Goal: Information Seeking & Learning: Learn about a topic

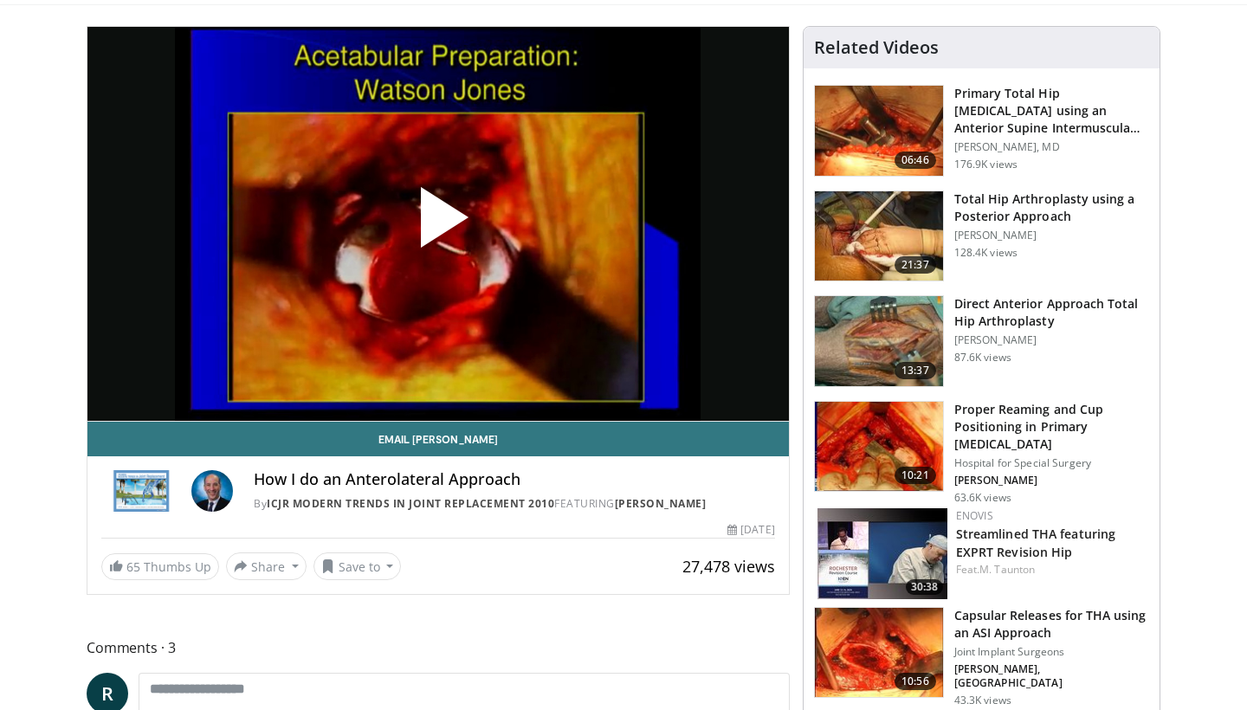
scroll to position [107, 0]
click at [438, 223] on span "Video Player" at bounding box center [438, 223] width 0 height 0
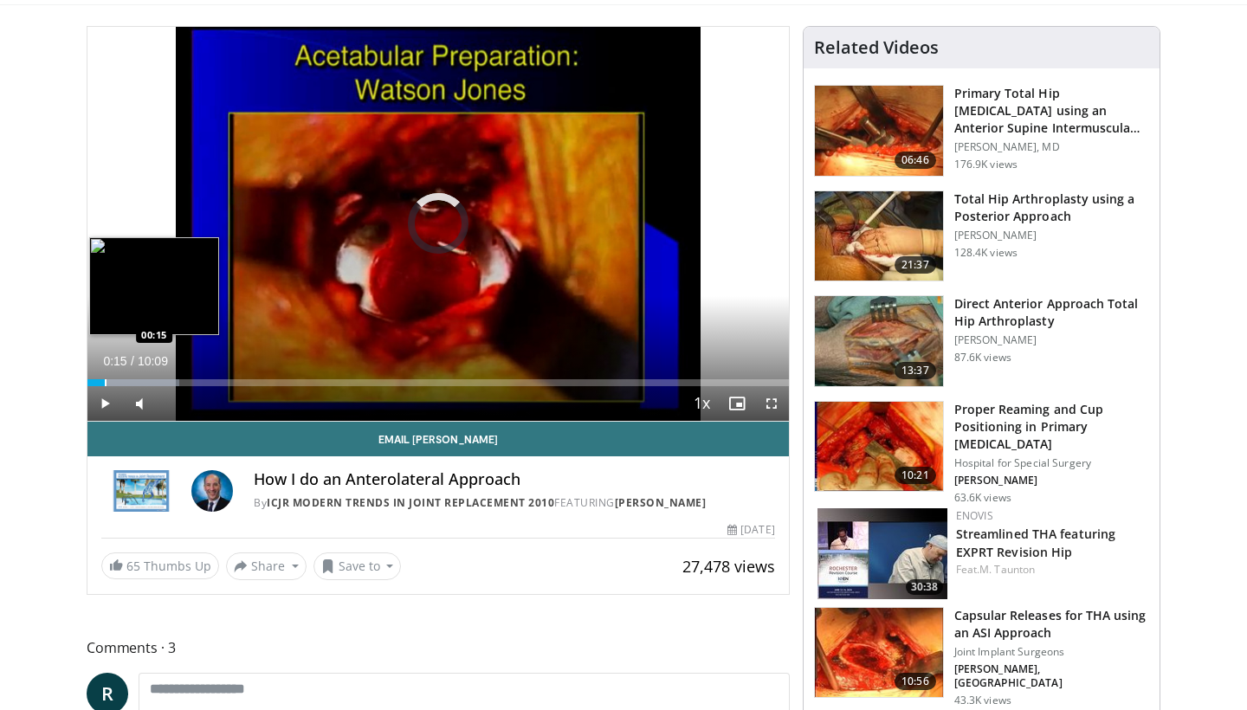
click at [105, 382] on div "Progress Bar" at bounding box center [106, 382] width 2 height 7
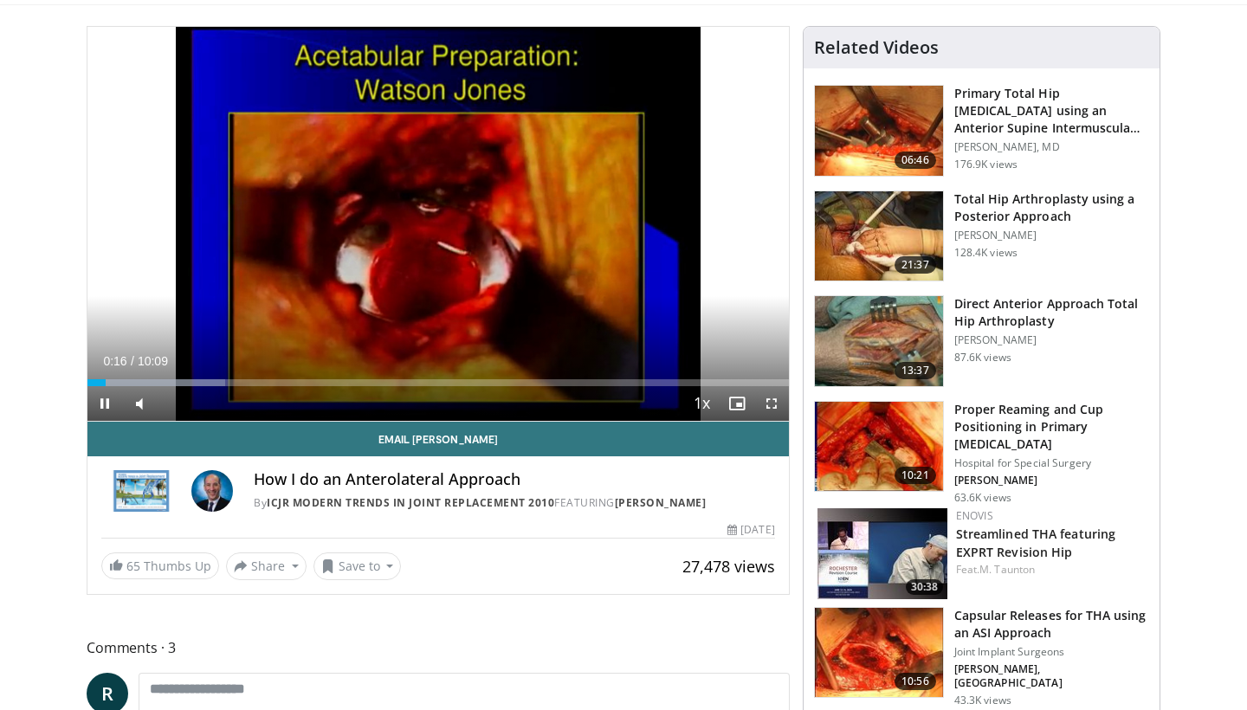
click at [776, 400] on span "Video Player" at bounding box center [771, 403] width 35 height 35
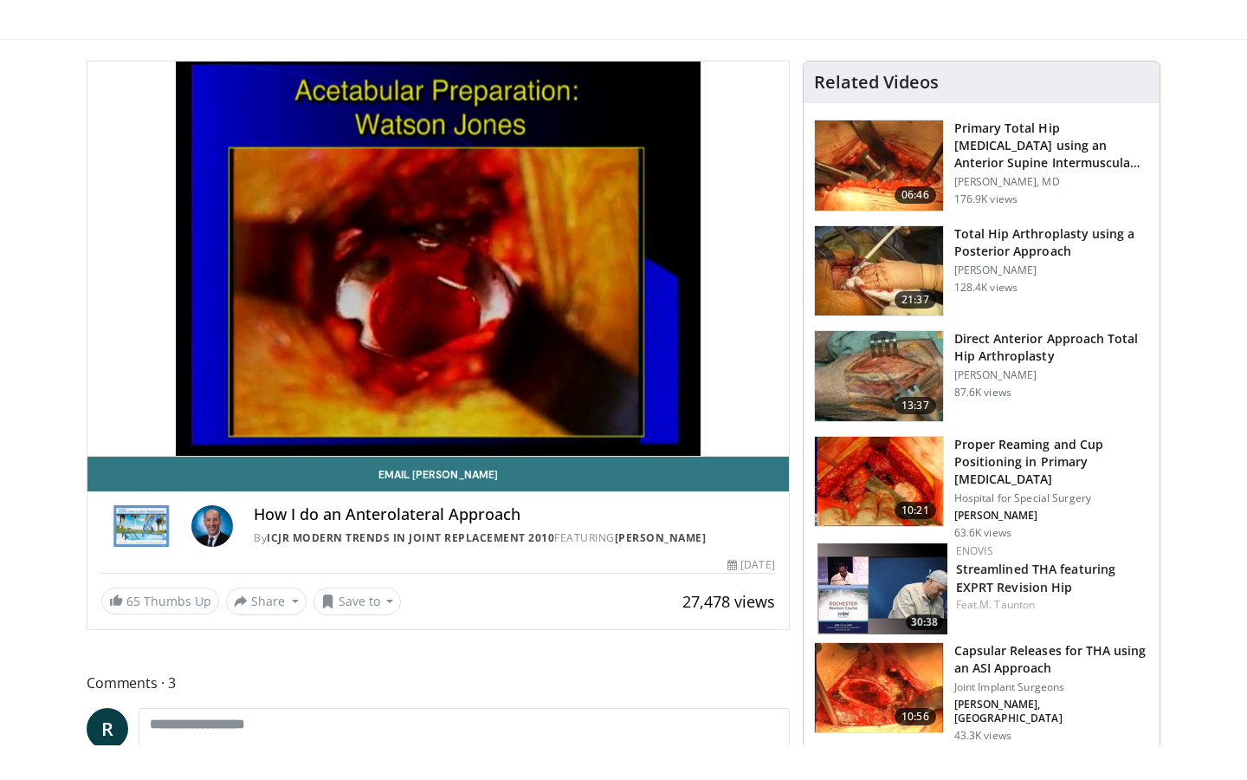
scroll to position [0, 0]
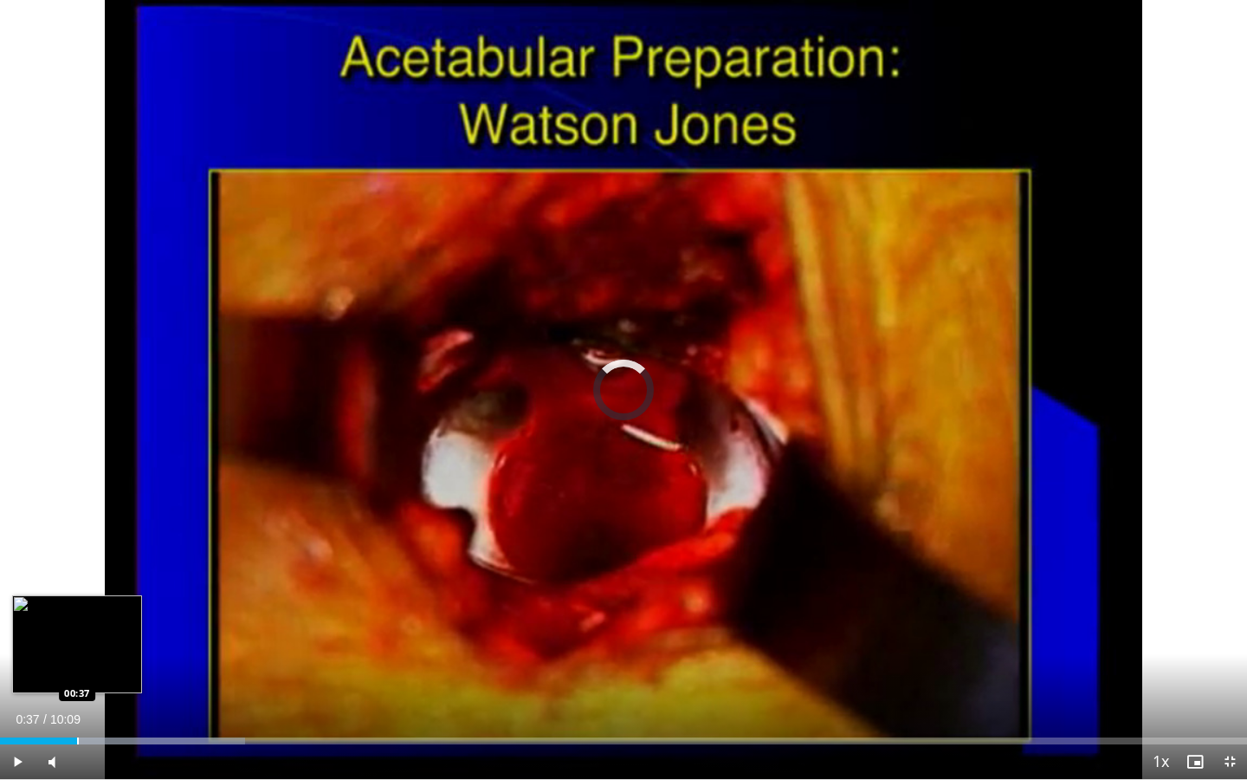
click at [77, 709] on div "Progress Bar" at bounding box center [78, 740] width 2 height 7
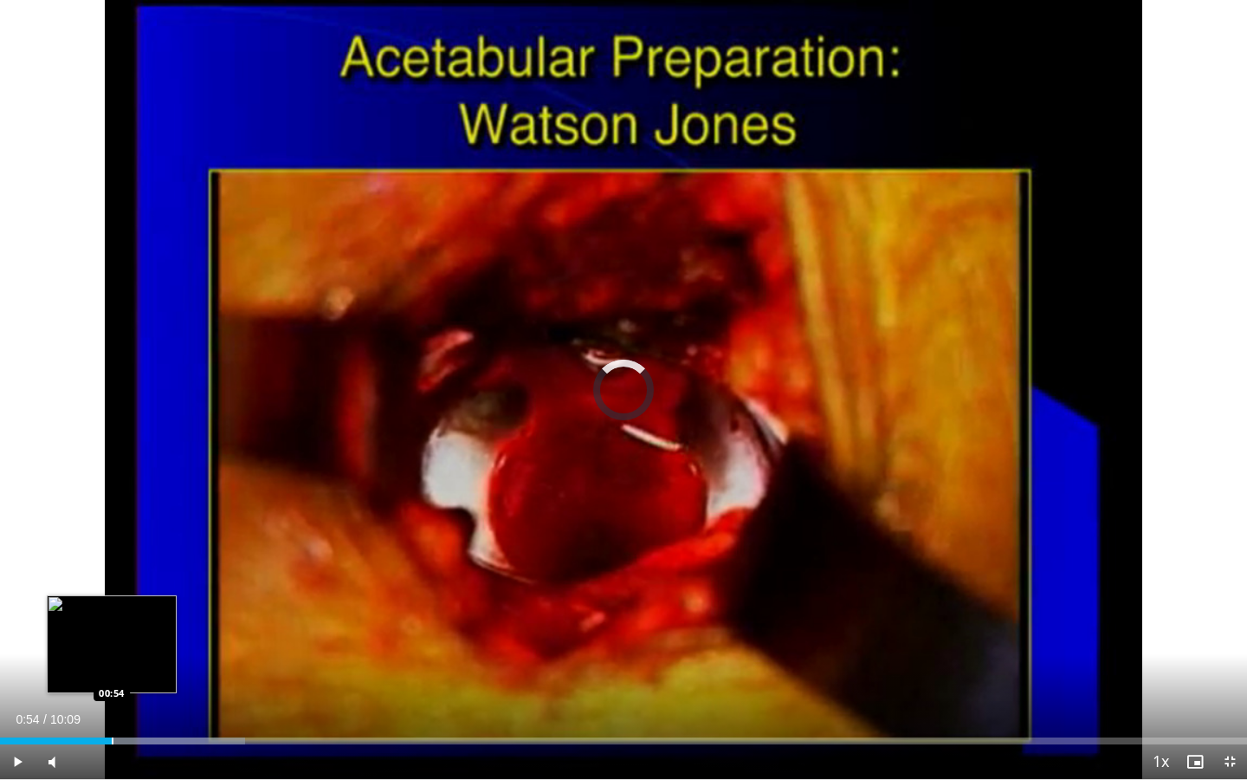
click at [112, 709] on div "Progress Bar" at bounding box center [113, 740] width 2 height 7
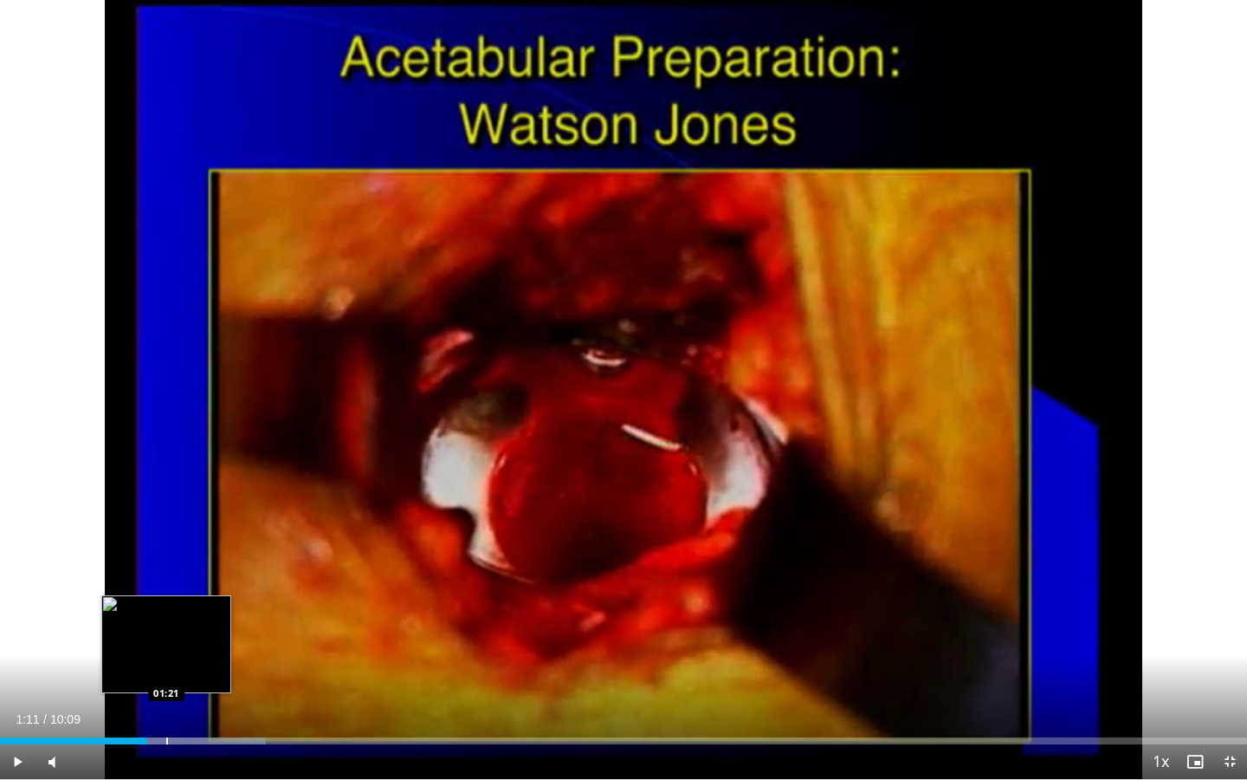
click at [166, 709] on div "Progress Bar" at bounding box center [167, 740] width 2 height 7
click at [185, 709] on div "Progress Bar" at bounding box center [185, 740] width 2 height 7
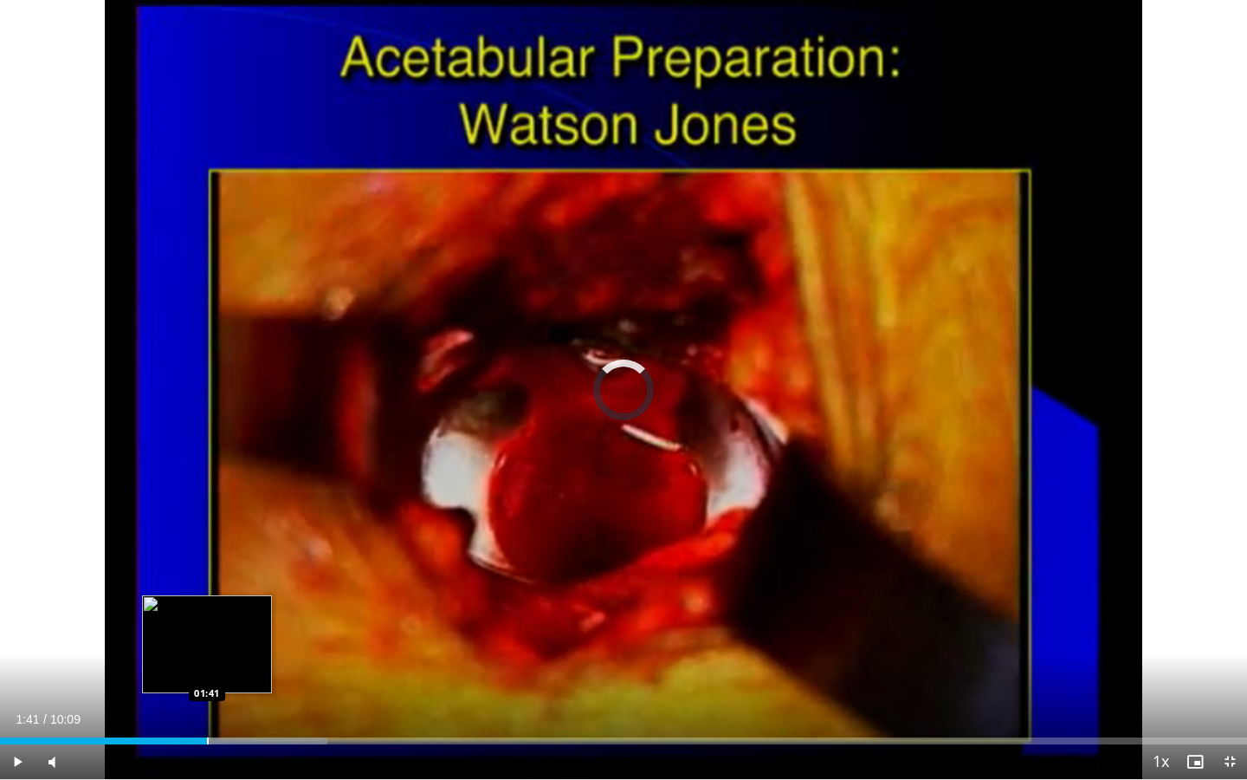
click at [207, 709] on div "Progress Bar" at bounding box center [208, 740] width 2 height 7
click at [228, 709] on div "Progress Bar" at bounding box center [229, 740] width 2 height 7
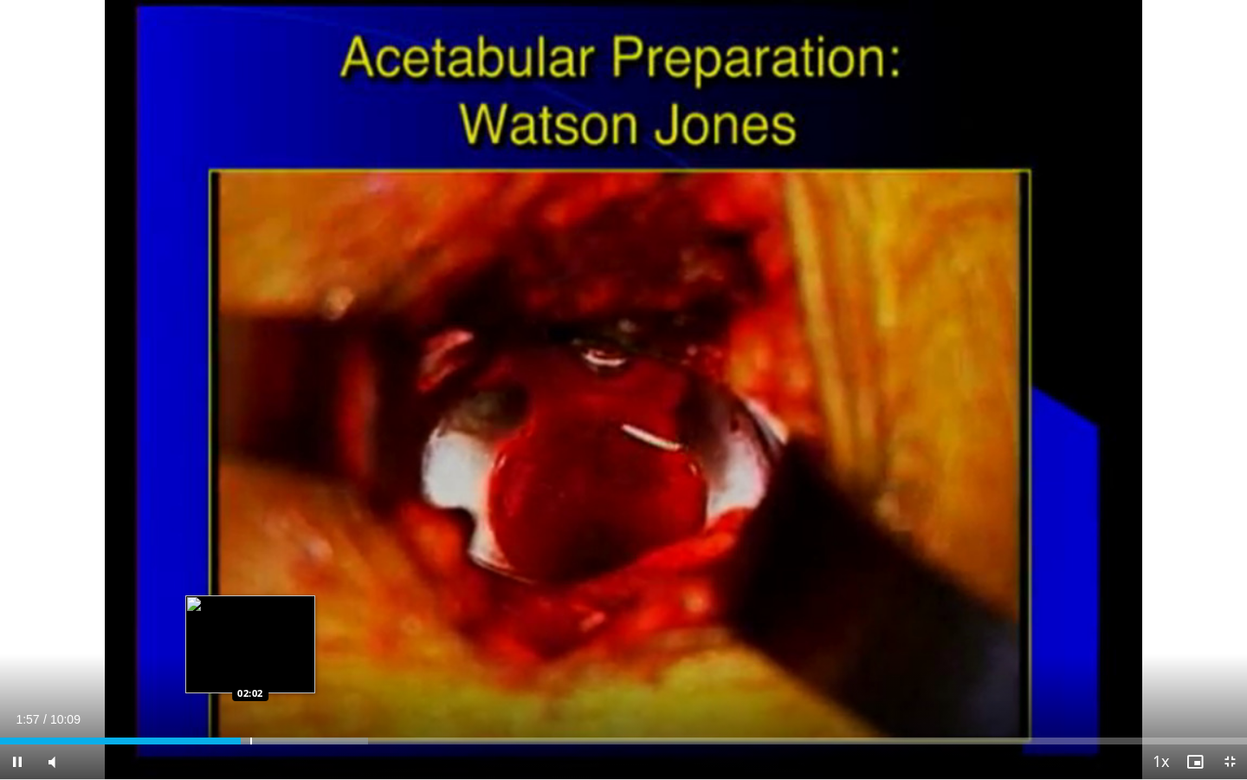
click at [251, 709] on div "Progress Bar" at bounding box center [251, 740] width 2 height 7
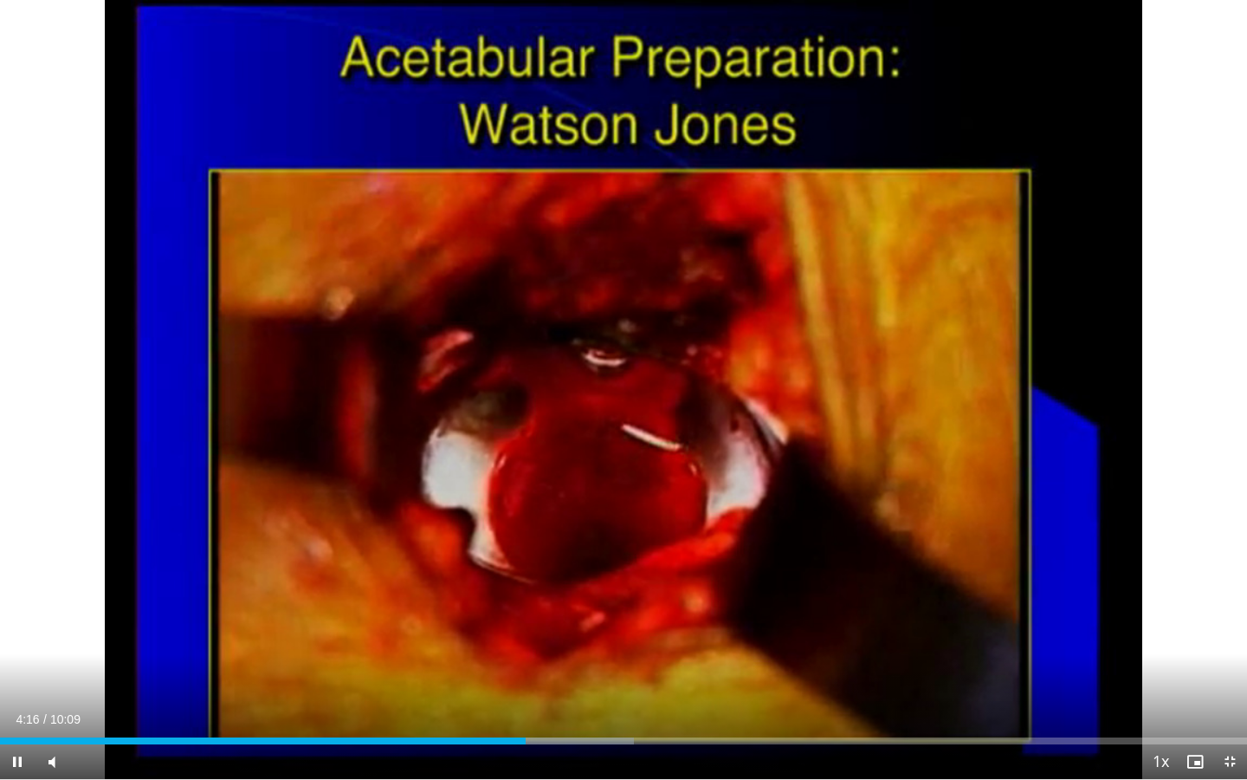
click at [551, 709] on div "Current Time 4:16 / Duration 10:09 Pause Skip Backward Skip Forward Mute Loaded…" at bounding box center [623, 761] width 1247 height 35
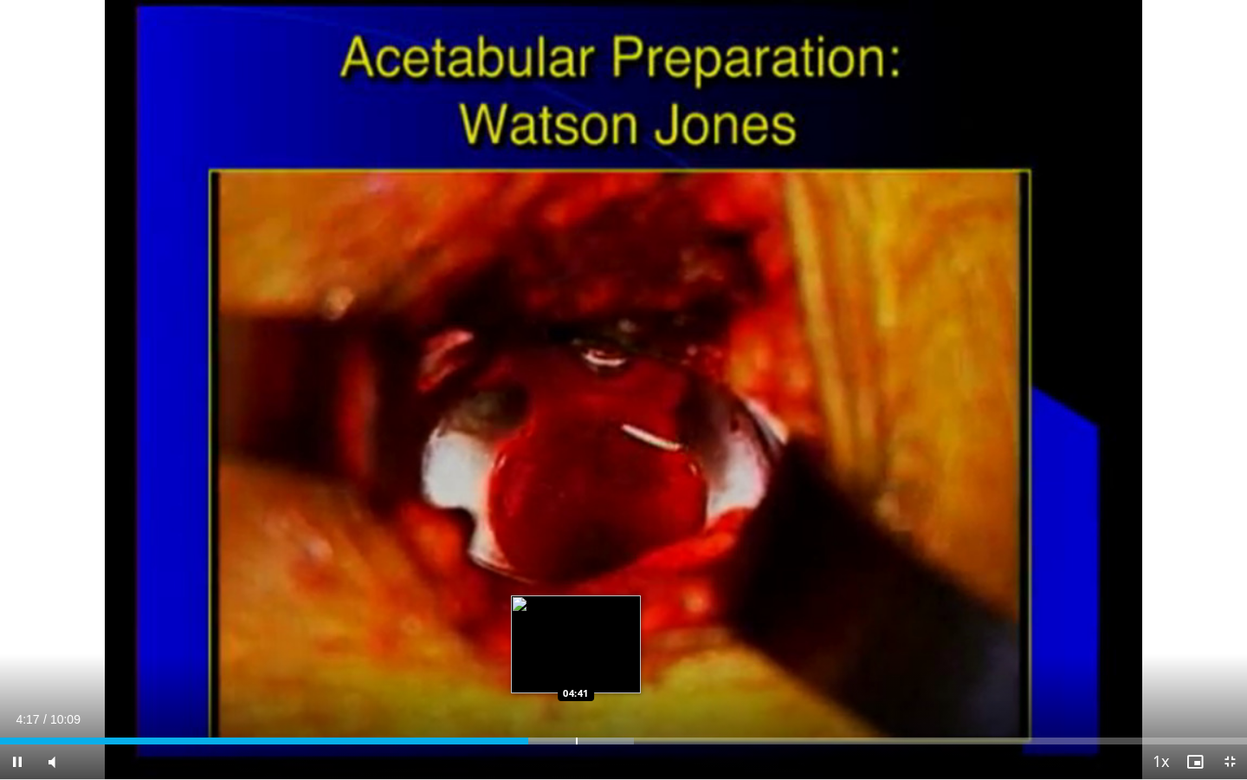
click at [577, 709] on div "Progress Bar" at bounding box center [577, 740] width 2 height 7
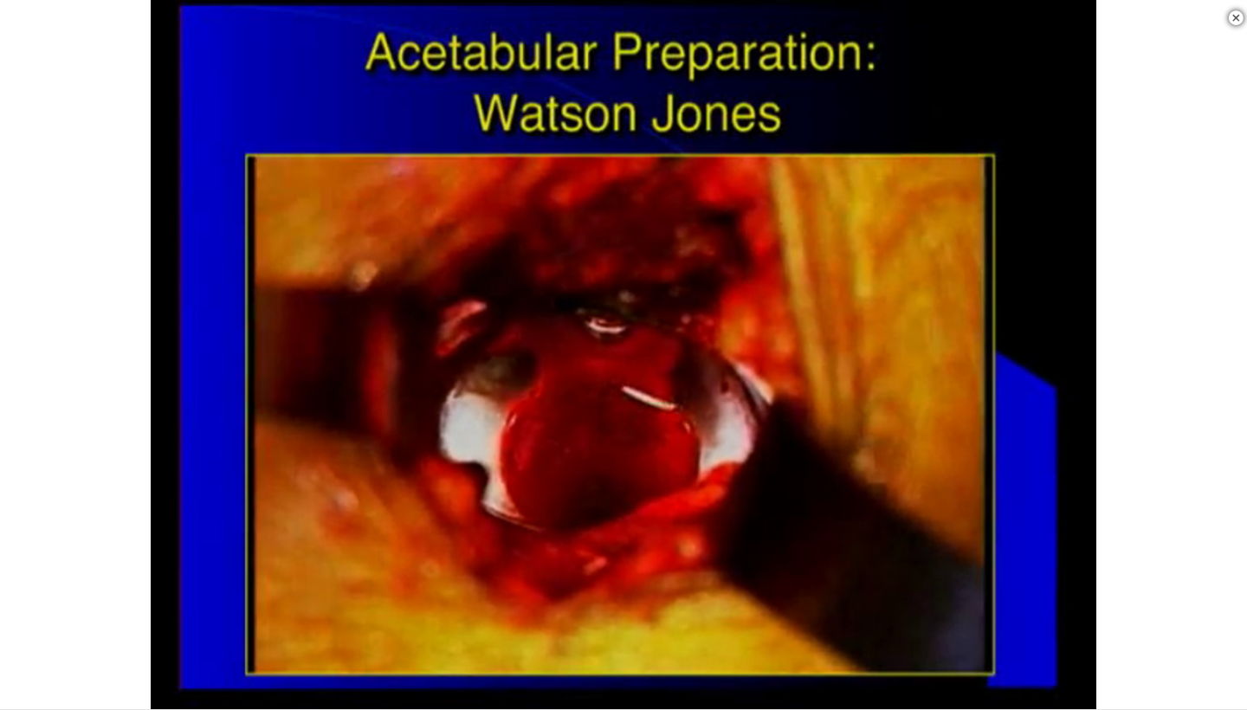
scroll to position [150, 0]
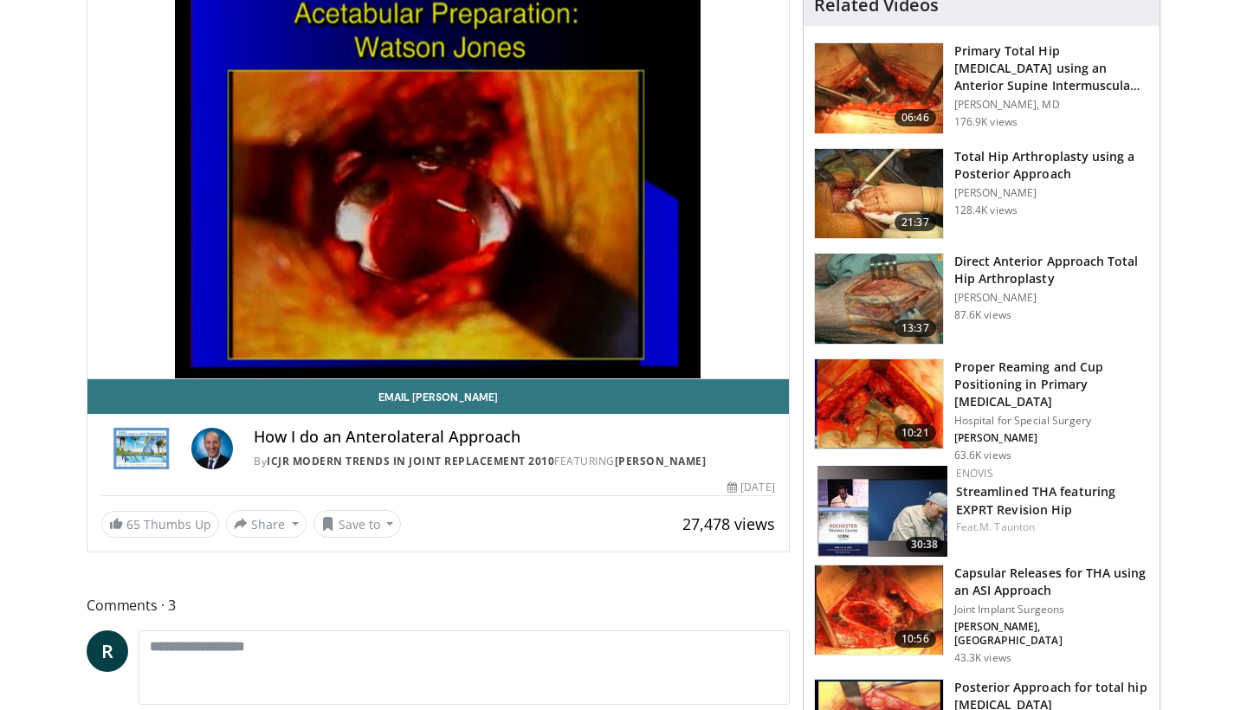
click at [884, 74] on img at bounding box center [879, 88] width 128 height 90
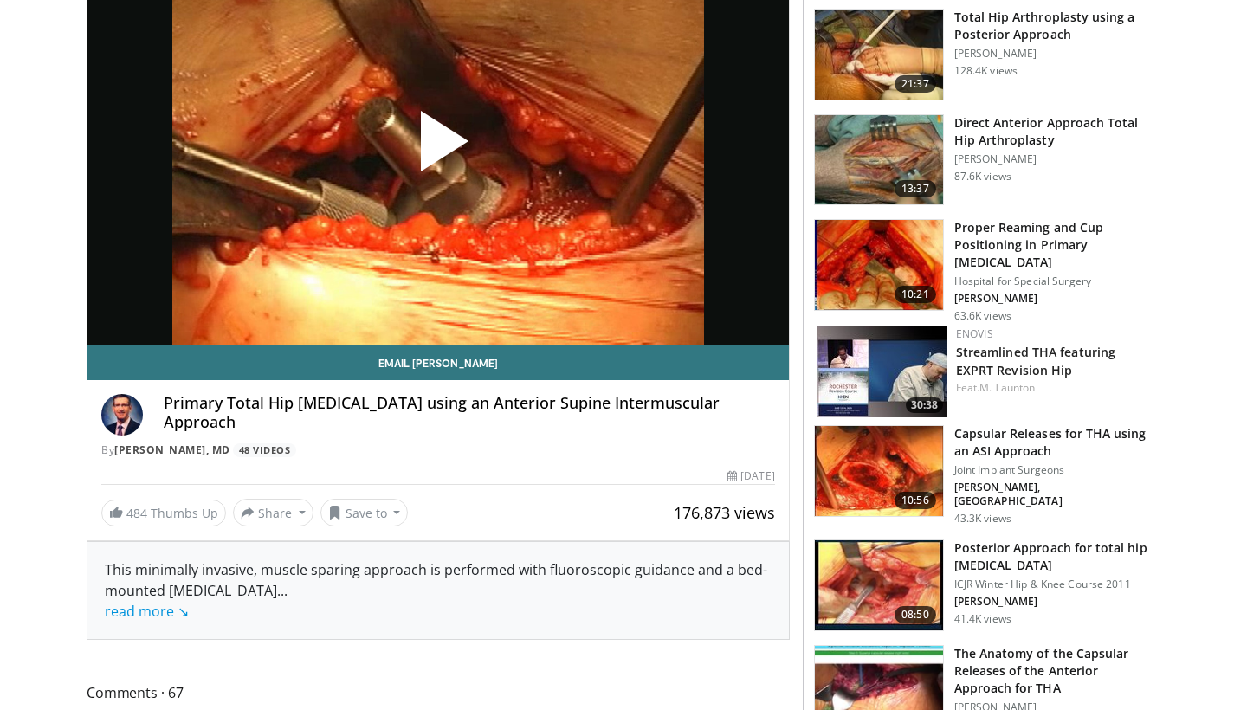
scroll to position [190, 0]
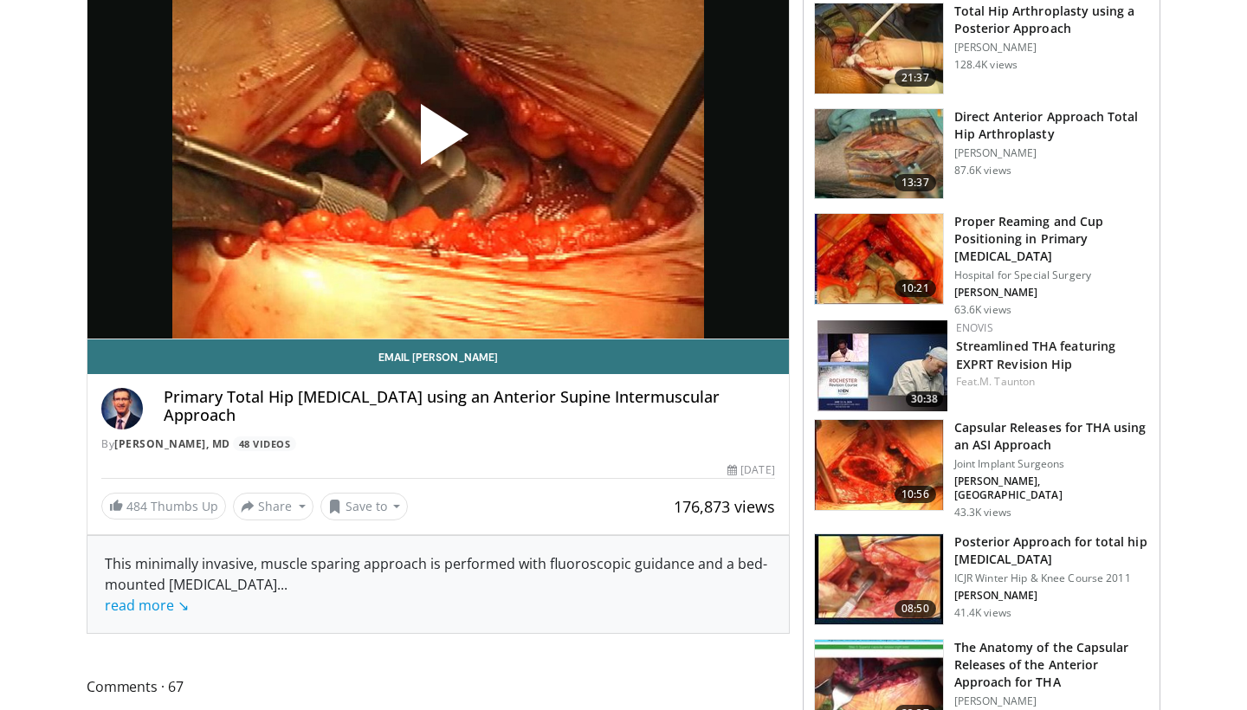
click at [438, 141] on span "Video Player" at bounding box center [438, 141] width 0 height 0
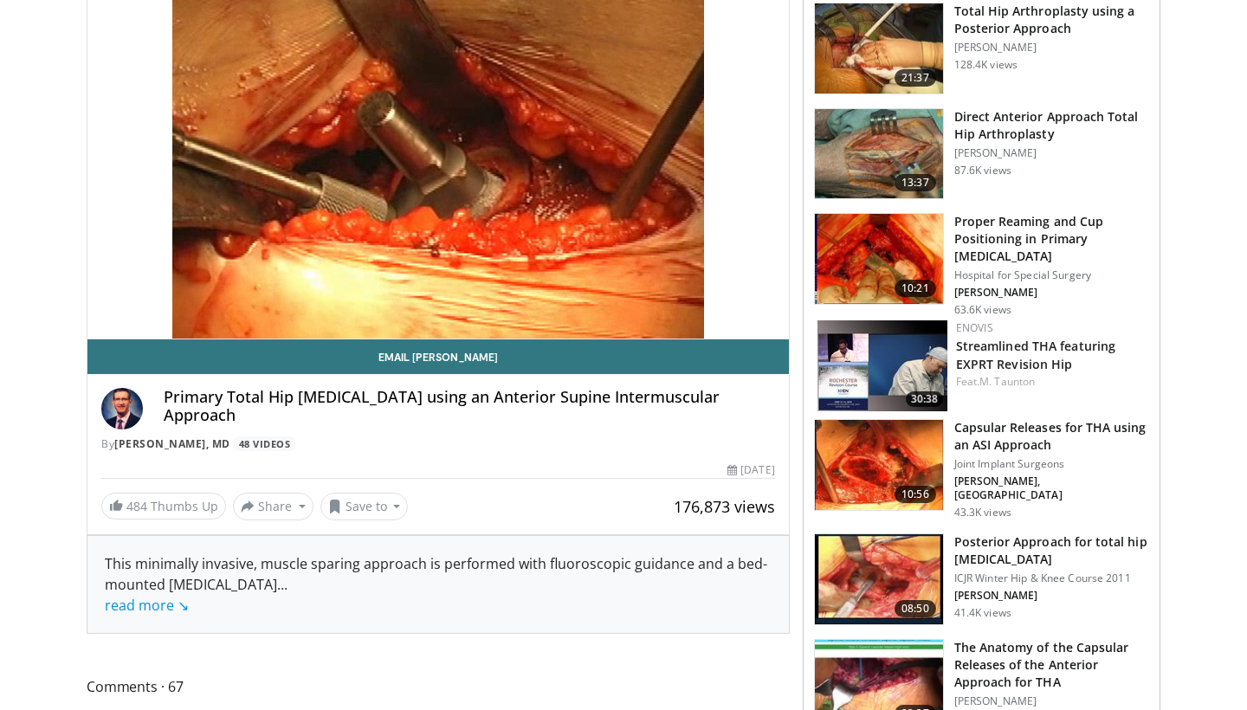
scroll to position [134, 0]
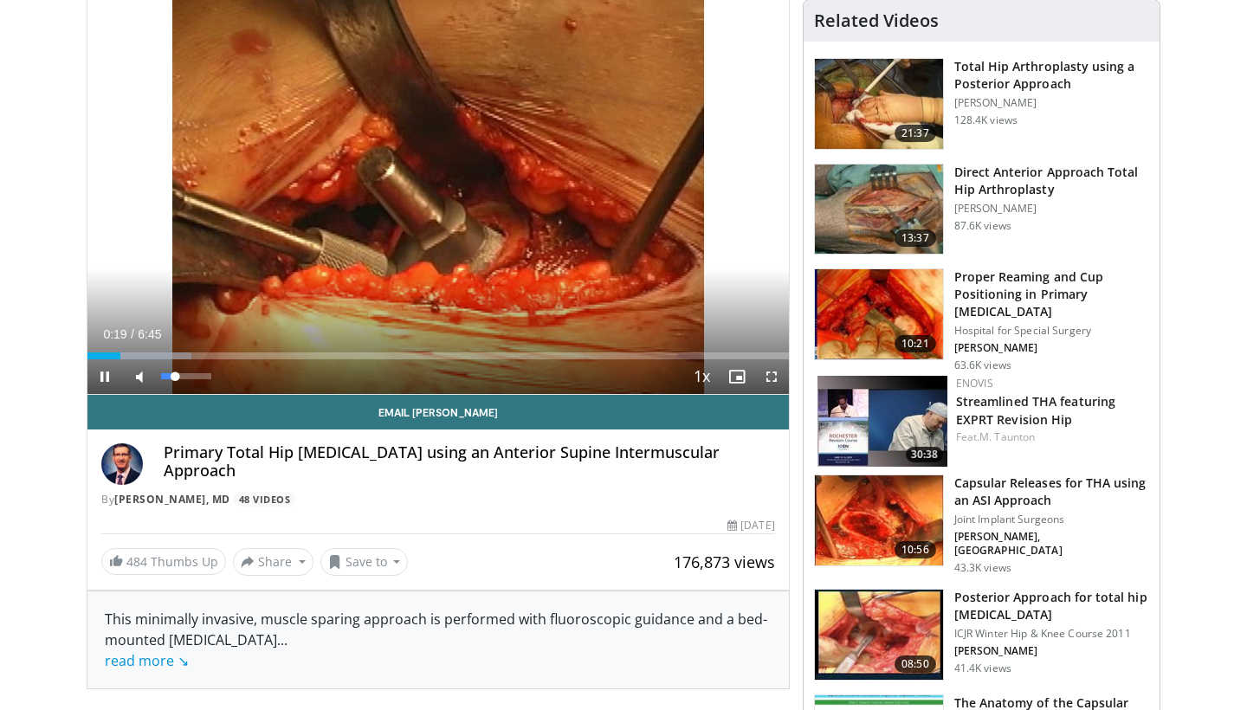
click at [141, 377] on span "Video Player" at bounding box center [139, 376] width 35 height 35
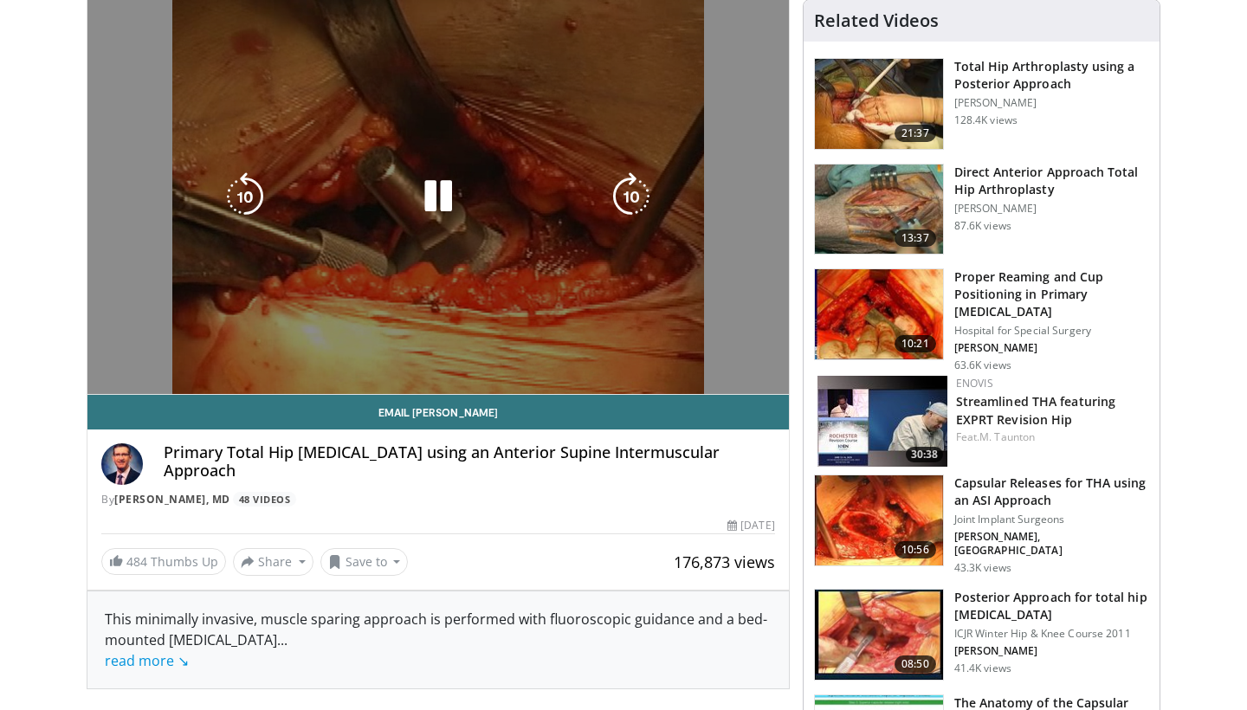
click at [141, 379] on video-js "**********" at bounding box center [438, 197] width 702 height 395
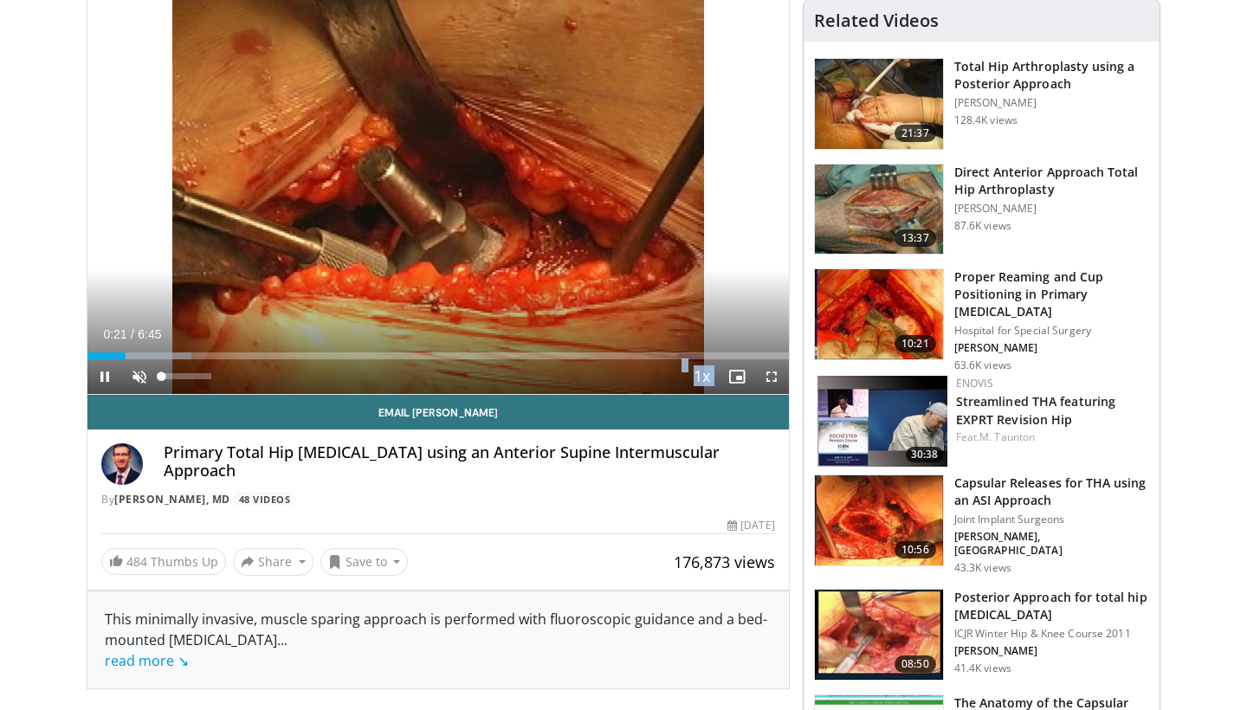
click at [146, 379] on span "Video Player" at bounding box center [139, 376] width 35 height 35
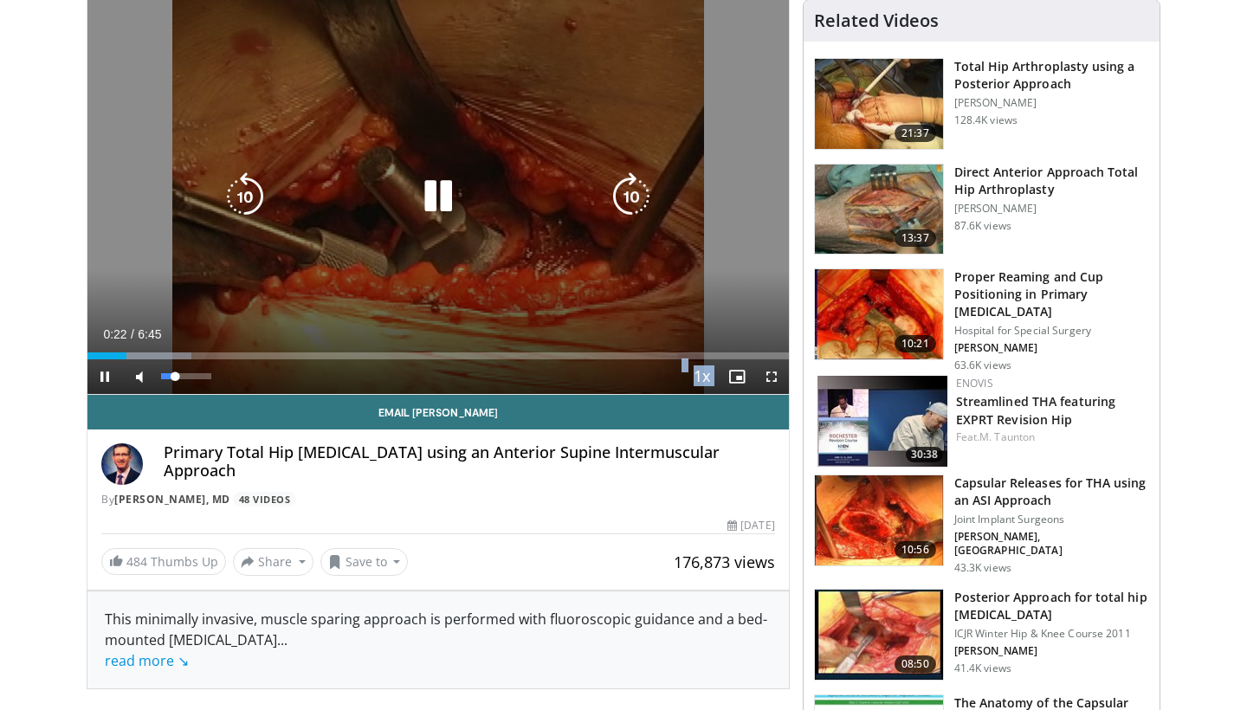
click at [140, 382] on span "Video Player" at bounding box center [139, 376] width 35 height 35
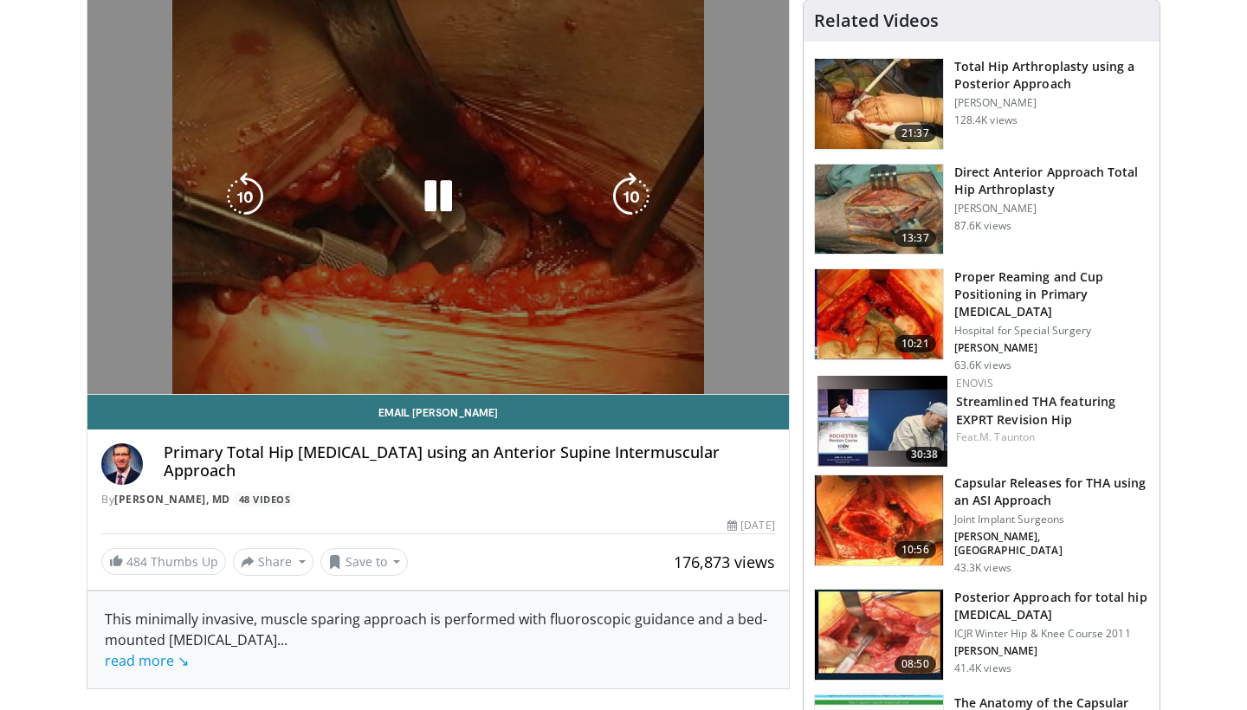
click at [140, 382] on div "10 seconds Tap to unmute" at bounding box center [438, 197] width 702 height 394
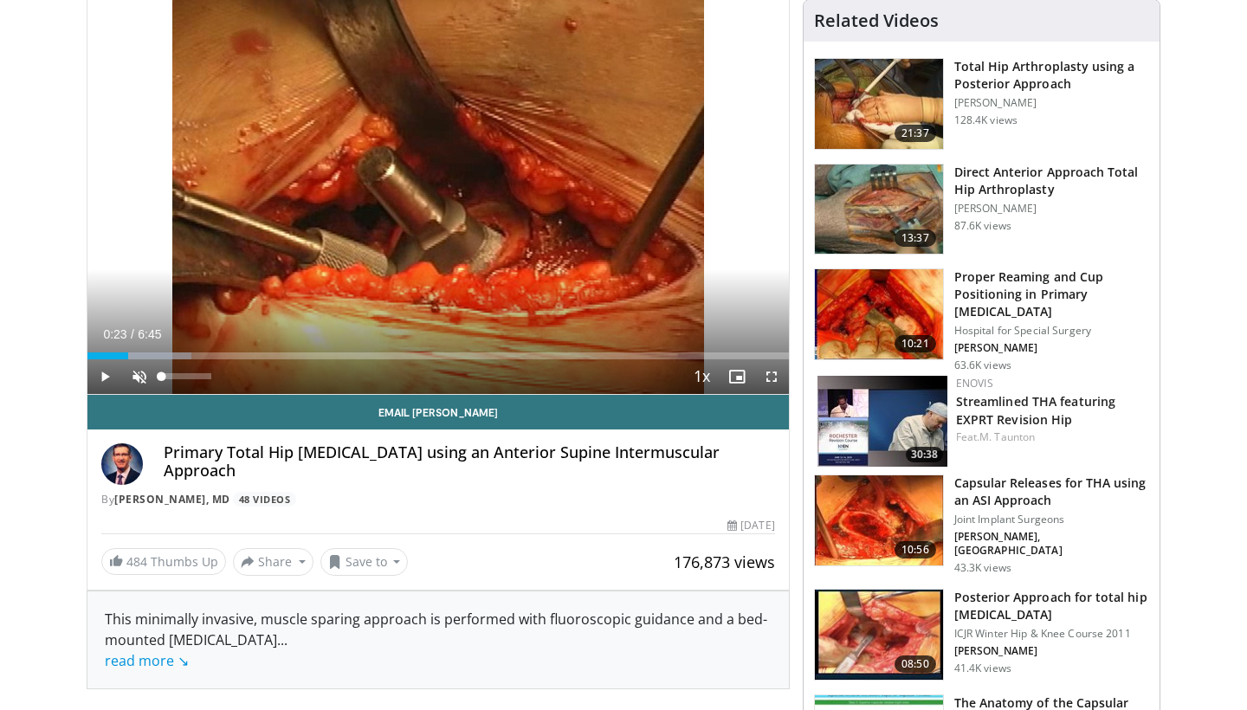
click at [145, 382] on span "Video Player" at bounding box center [139, 376] width 35 height 35
click at [110, 376] on span "Video Player" at bounding box center [104, 376] width 35 height 35
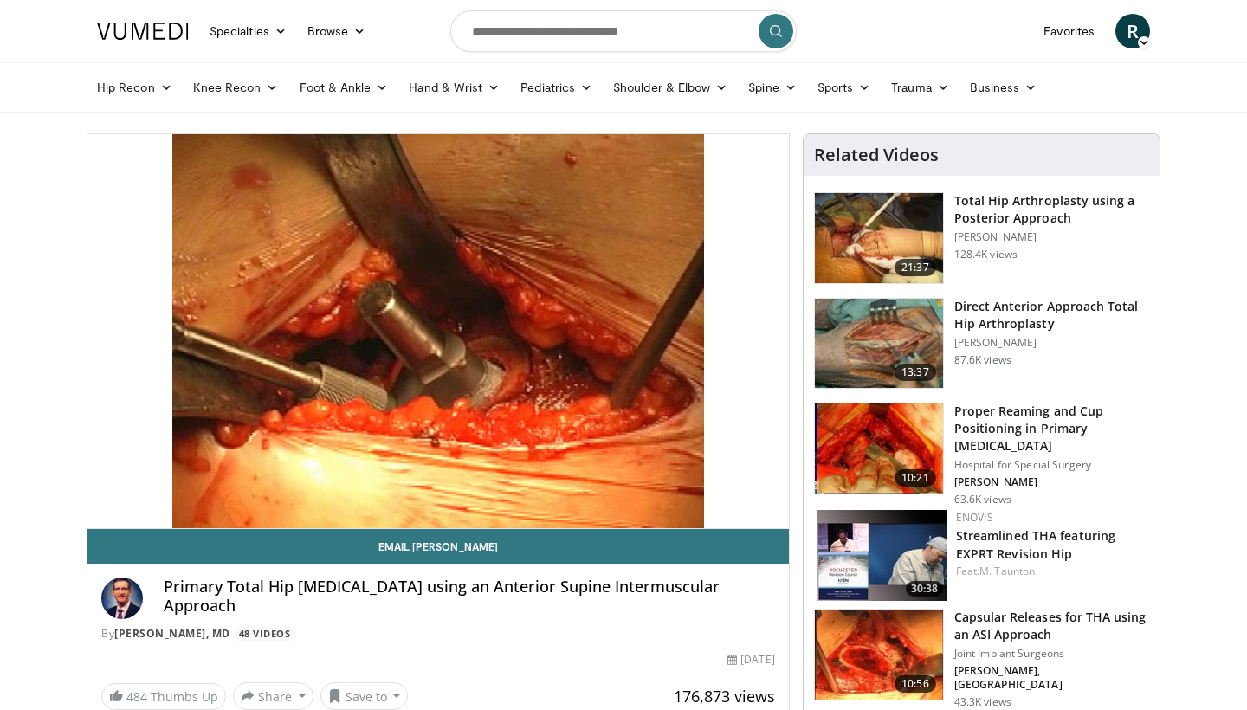
scroll to position [0, 0]
click at [511, 36] on input "Search topics, interventions" at bounding box center [623, 31] width 346 height 42
type input "**********"
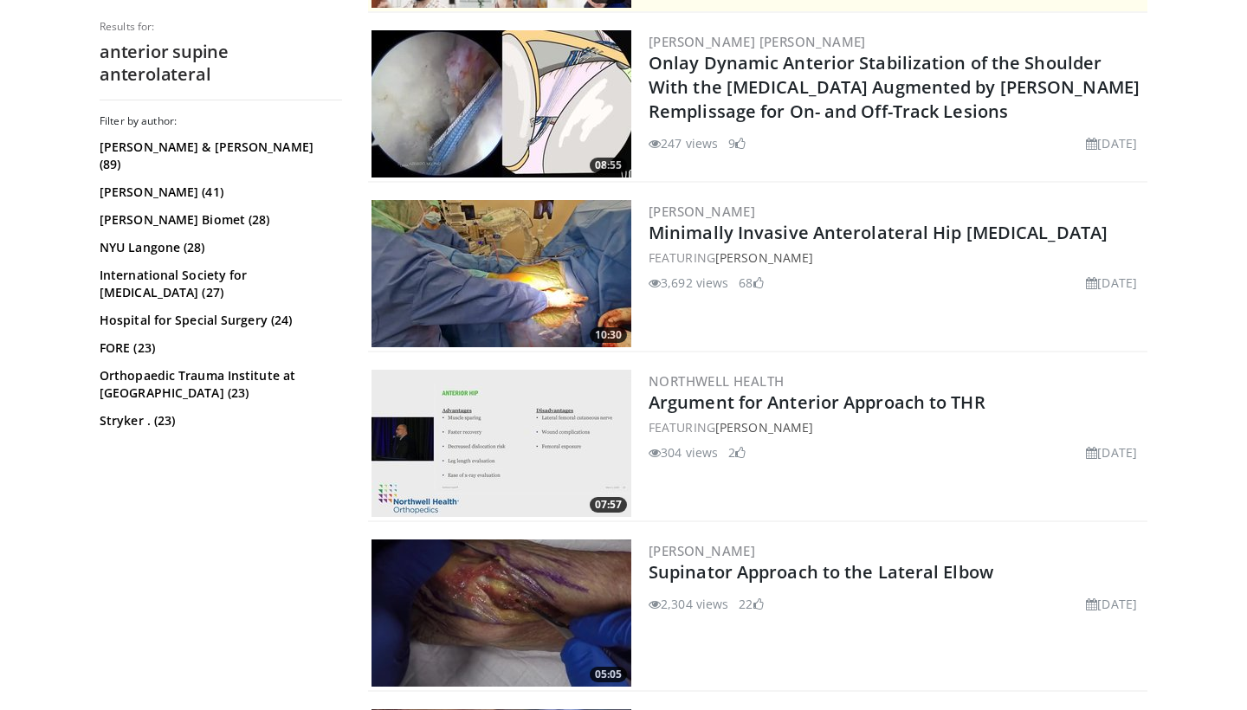
scroll to position [524, 0]
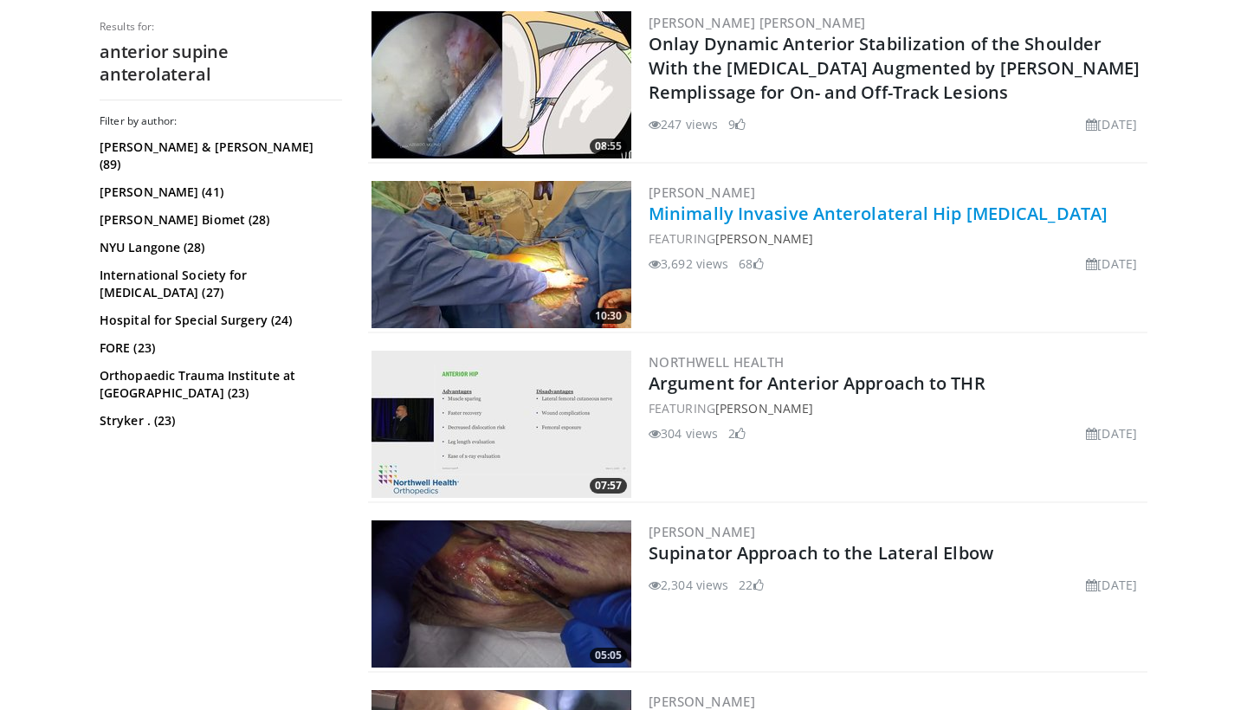
click at [715, 214] on link "Minimally Invasive Anterolateral Hip Arthroplasty" at bounding box center [878, 213] width 459 height 23
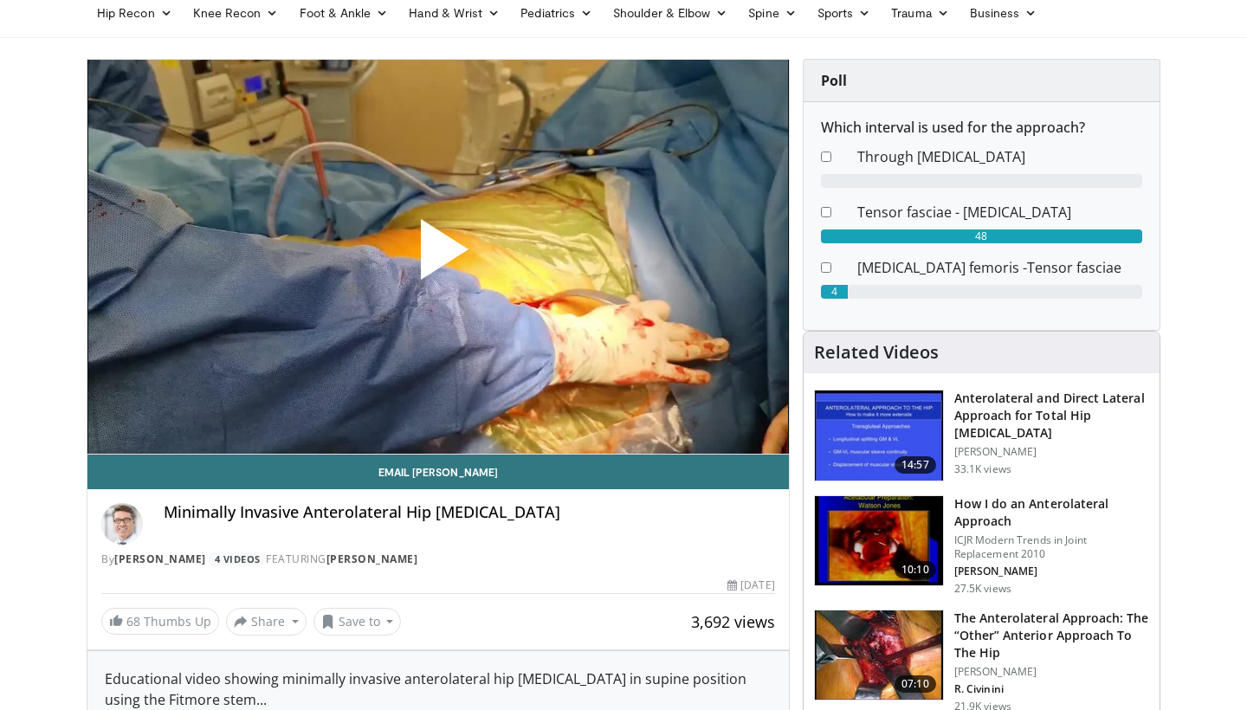
scroll to position [61, 0]
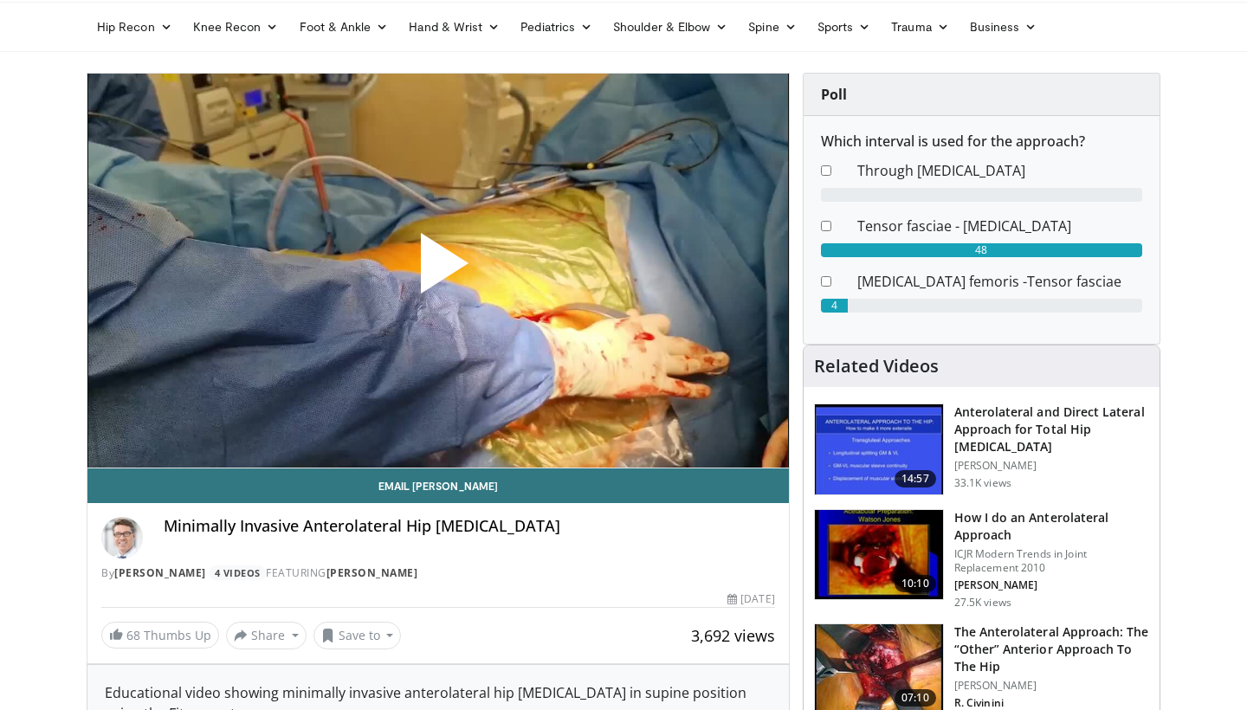
click at [438, 270] on span "Video Player" at bounding box center [438, 270] width 0 height 0
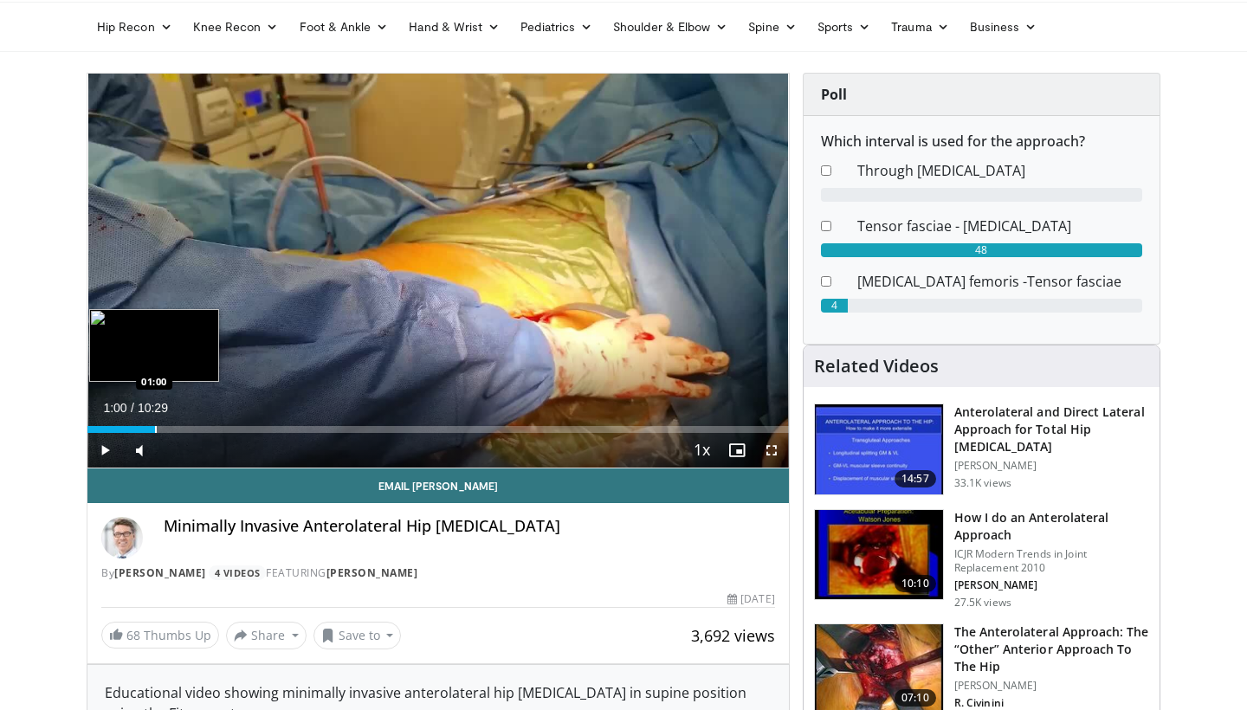
click at [155, 424] on div "Loaded : 4.75% 00:00 01:00" at bounding box center [438, 425] width 702 height 16
click at [188, 431] on div "Progress Bar" at bounding box center [189, 429] width 2 height 7
click at [174, 429] on div "Progress Bar" at bounding box center [175, 429] width 2 height 7
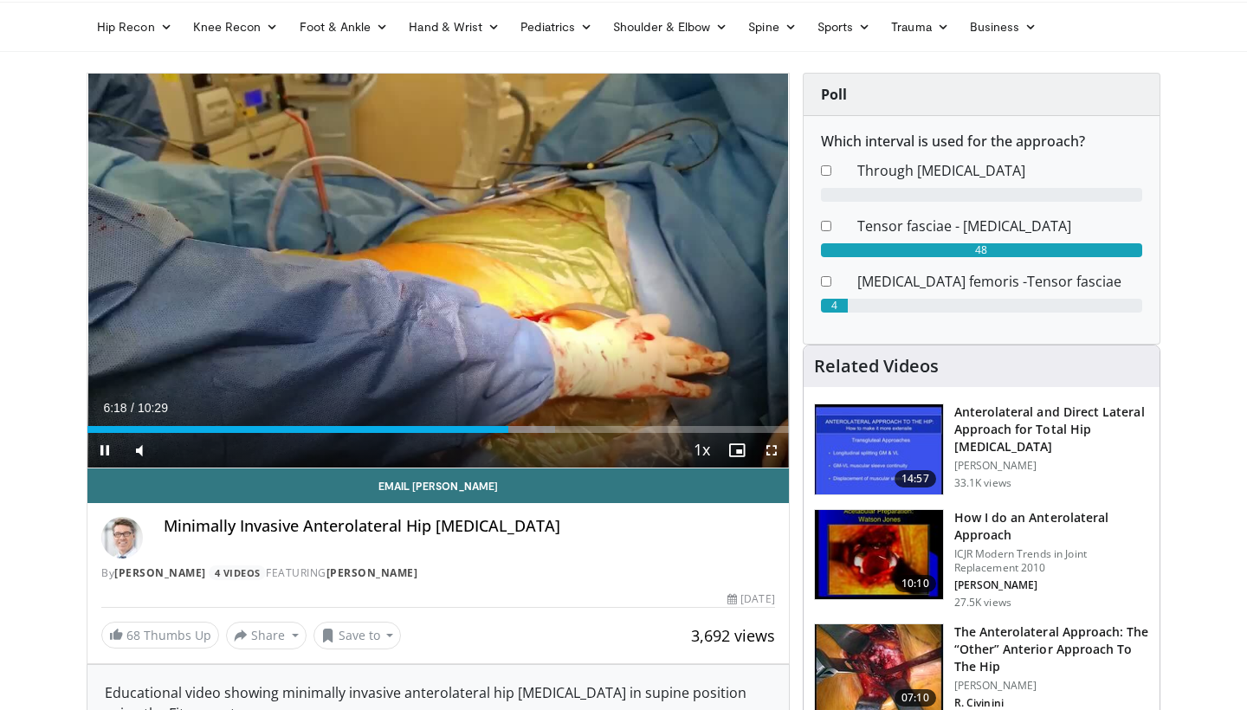
click at [113, 452] on span "Video Player" at bounding box center [104, 450] width 35 height 35
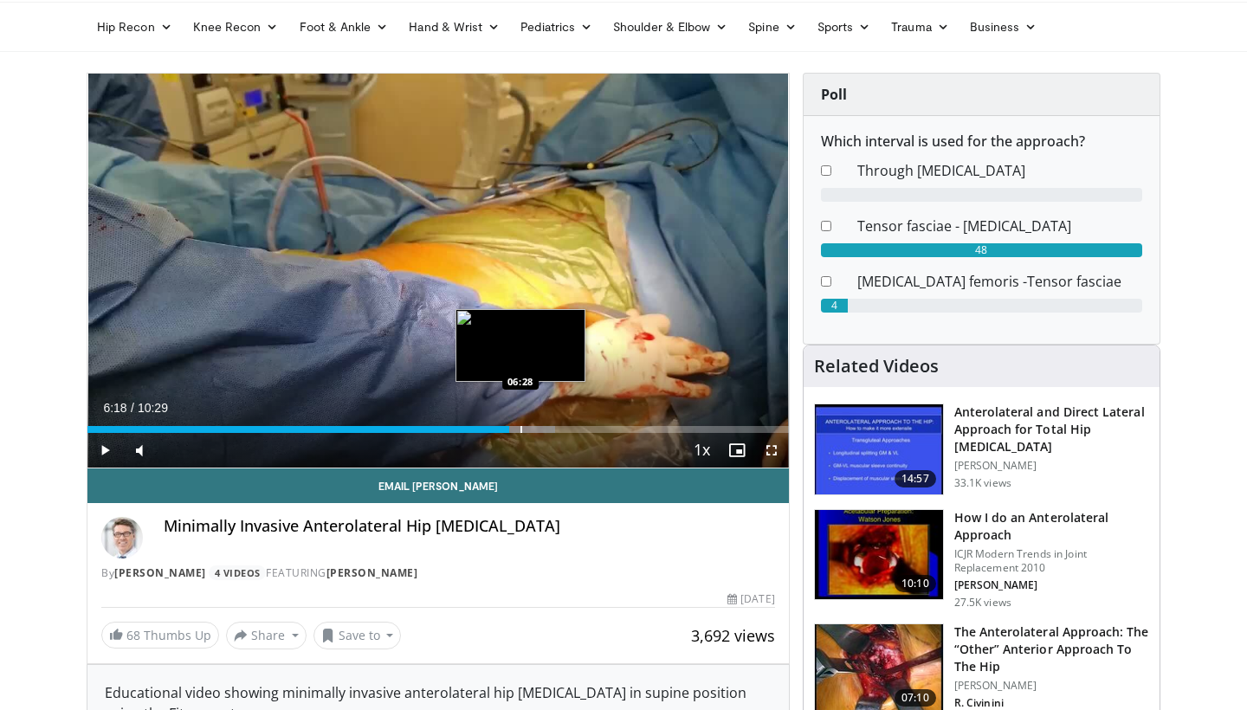
click at [521, 427] on div "Progress Bar" at bounding box center [522, 429] width 2 height 7
click at [528, 430] on div "Progress Bar" at bounding box center [528, 429] width 2 height 7
click at [540, 430] on div "Progress Bar" at bounding box center [541, 429] width 2 height 7
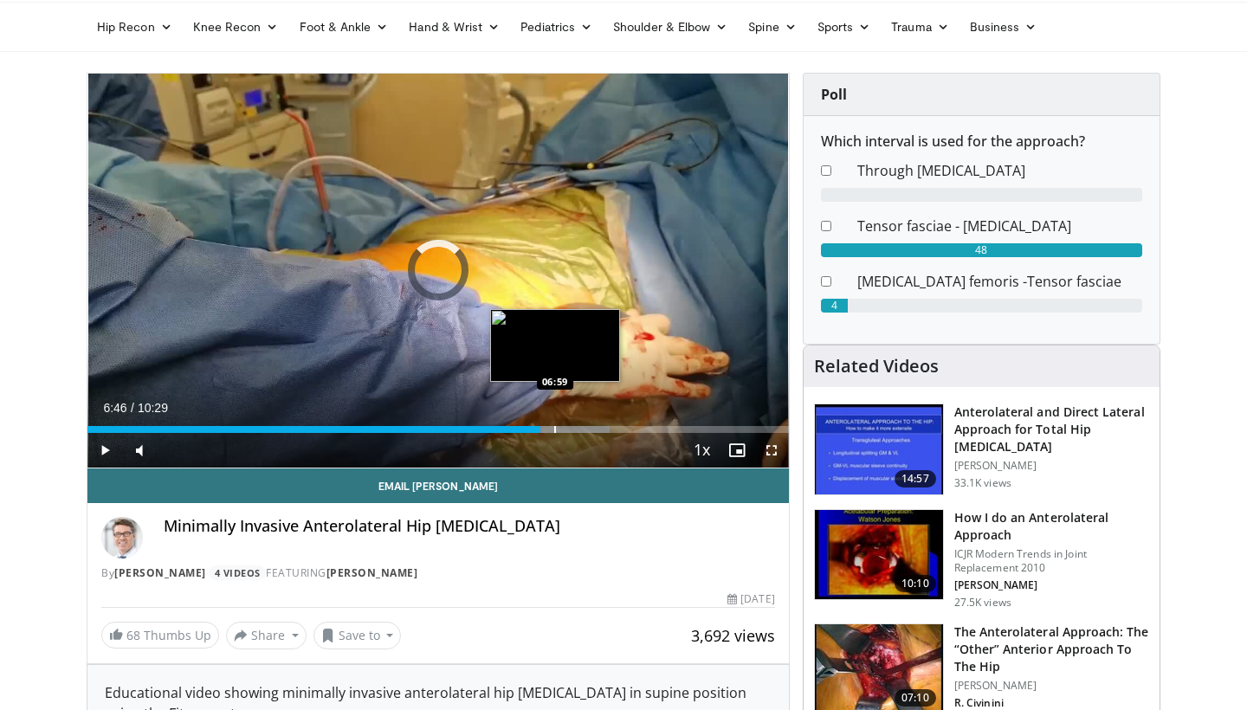
click at [555, 428] on div "Progress Bar" at bounding box center [555, 429] width 2 height 7
click at [565, 427] on div "Progress Bar" at bounding box center [566, 429] width 2 height 7
click at [569, 430] on div "Progress Bar" at bounding box center [569, 429] width 2 height 7
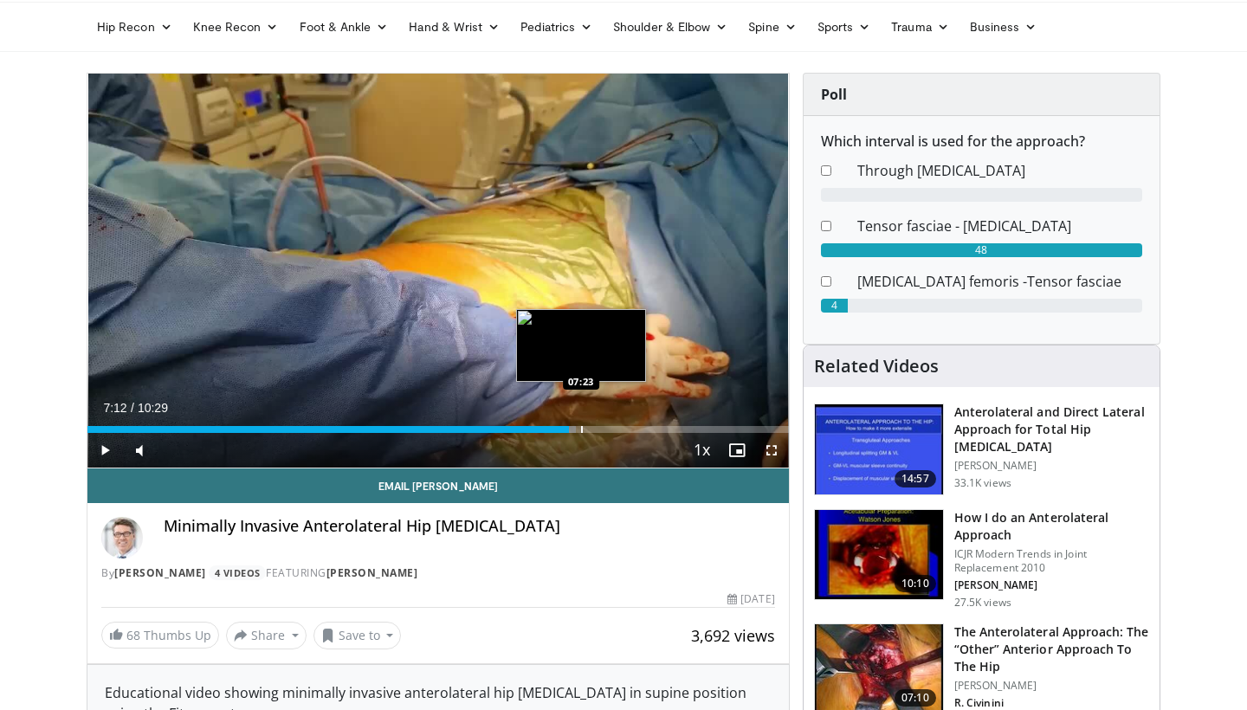
click at [582, 431] on div "Progress Bar" at bounding box center [582, 429] width 2 height 7
click at [596, 430] on div "Progress Bar" at bounding box center [595, 429] width 2 height 7
click at [613, 429] on div "Progress Bar" at bounding box center [613, 429] width 2 height 7
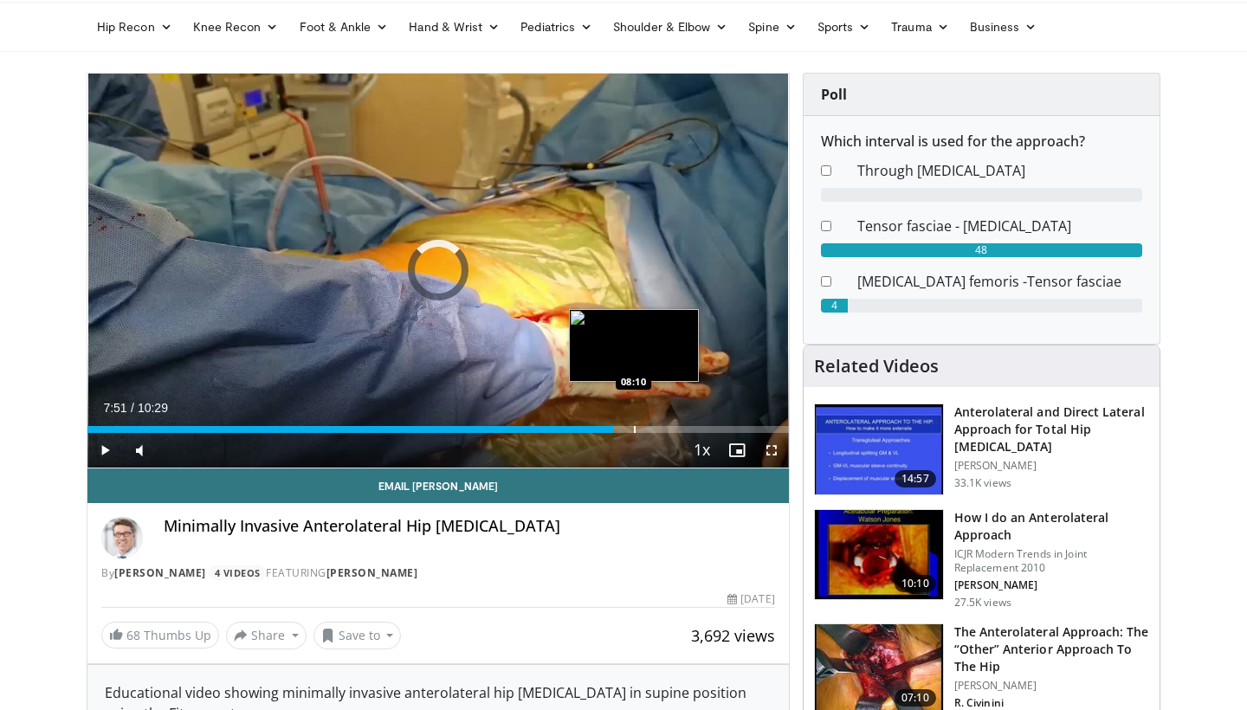
click at [634, 427] on div "Progress Bar" at bounding box center [635, 429] width 2 height 7
click at [652, 428] on div "Progress Bar" at bounding box center [653, 429] width 2 height 7
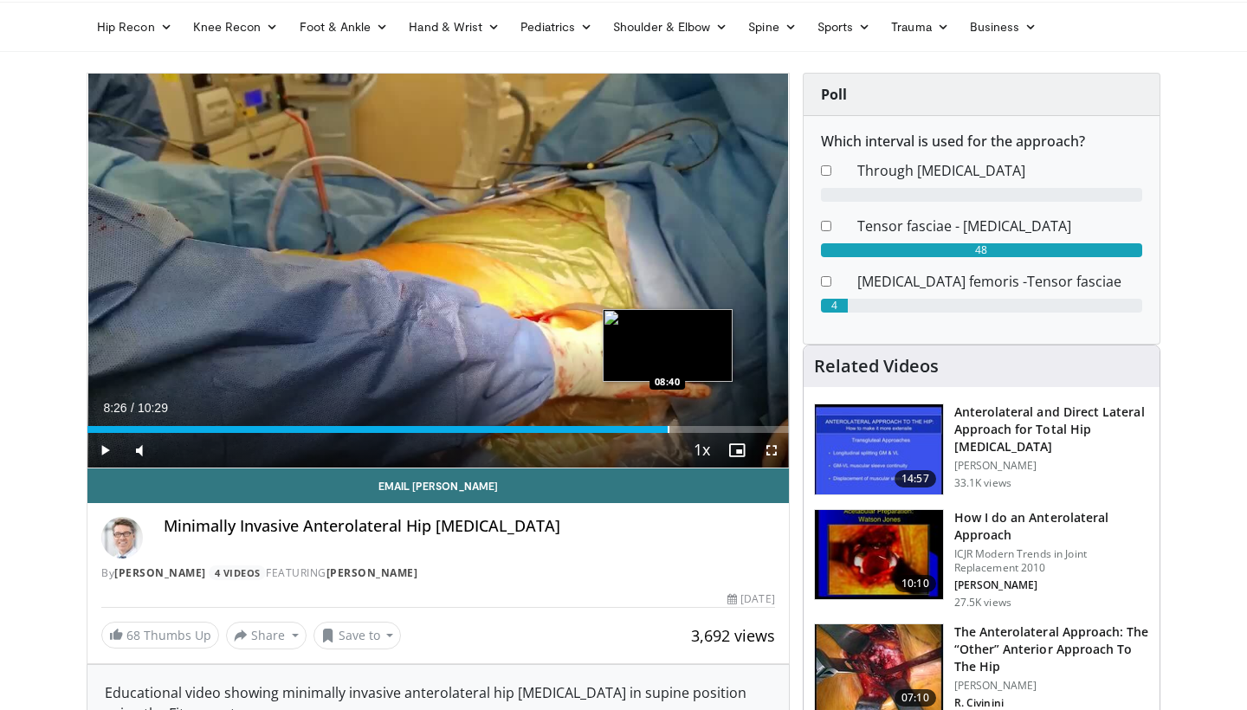
click at [668, 430] on div "Progress Bar" at bounding box center [669, 429] width 2 height 7
click at [686, 426] on div "Progress Bar" at bounding box center [686, 429] width 2 height 7
click at [699, 426] on div "Progress Bar" at bounding box center [700, 429] width 2 height 7
click at [715, 424] on div "Loaded : 90.49% 09:08 09:22" at bounding box center [438, 425] width 702 height 16
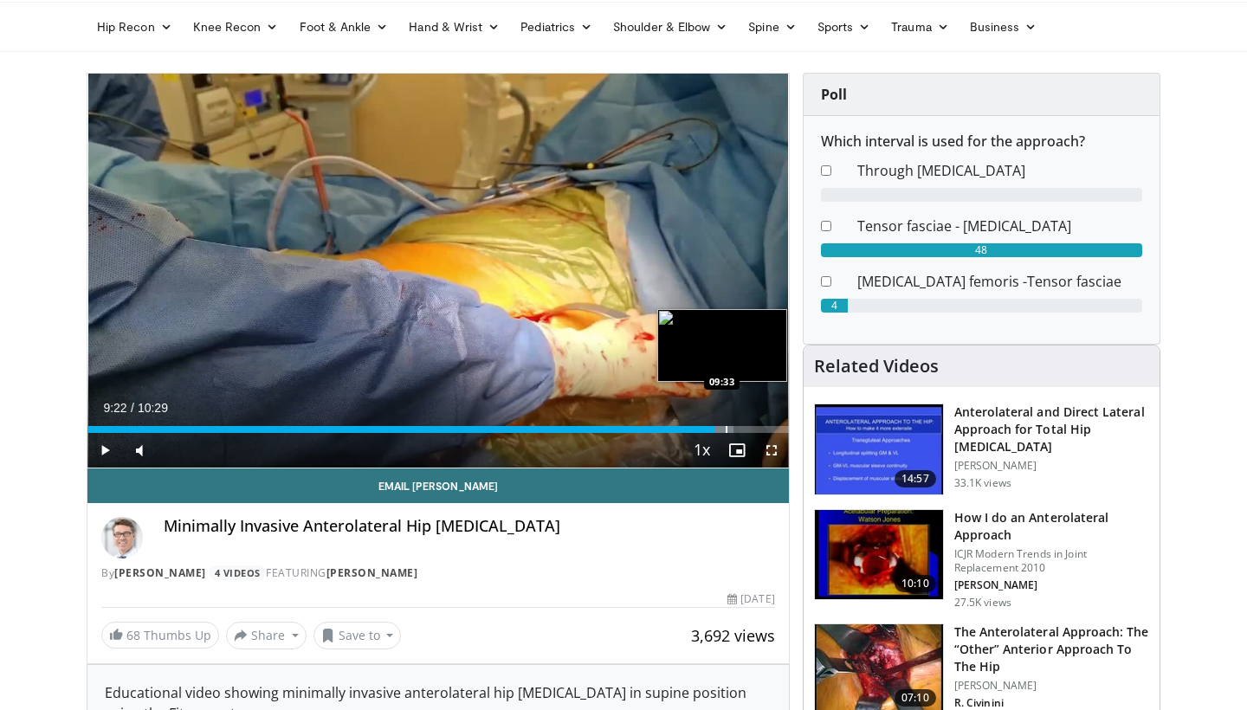
click at [728, 426] on div "Progress Bar" at bounding box center [727, 429] width 2 height 7
click at [748, 427] on div "Progress Bar" at bounding box center [749, 429] width 2 height 7
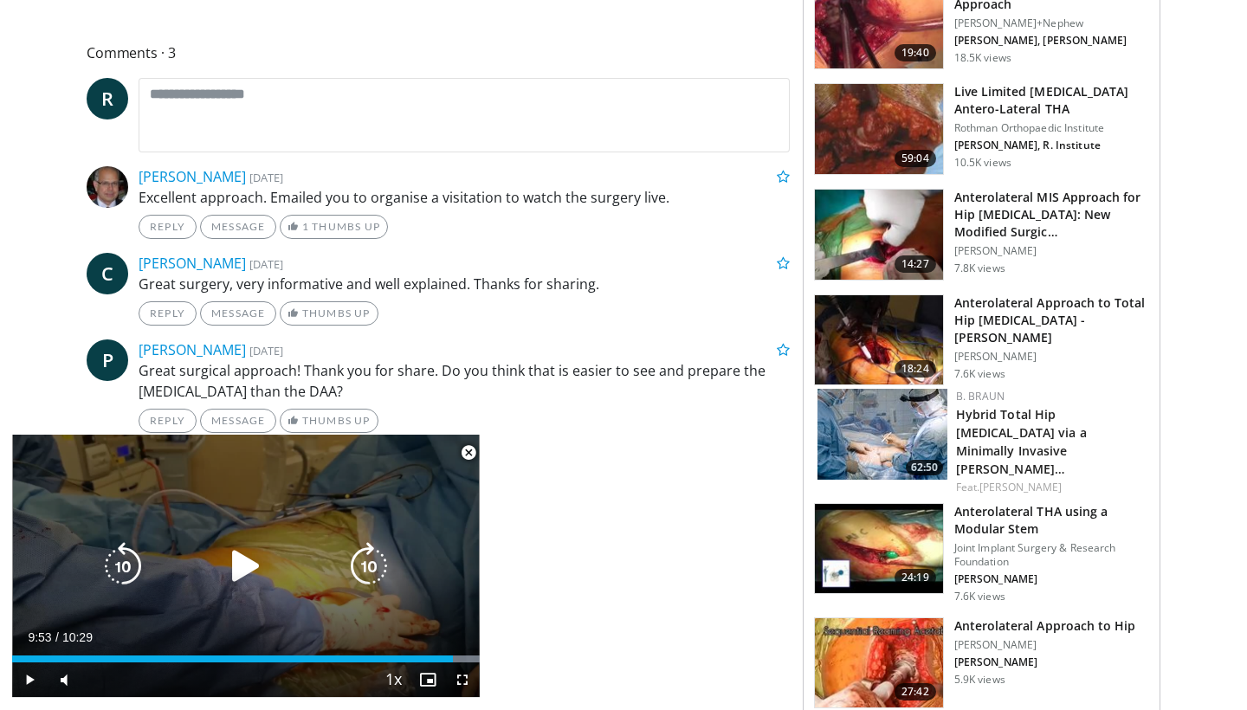
scroll to position [880, 0]
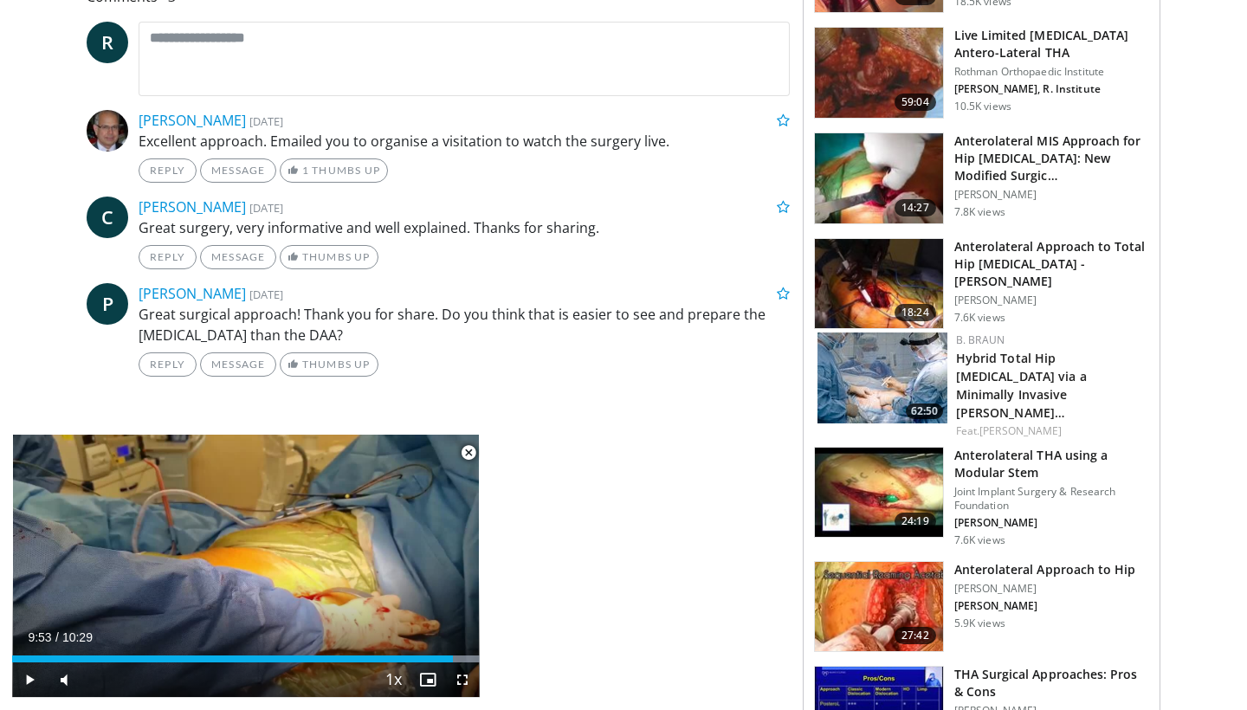
click at [468, 454] on span "Video Player" at bounding box center [468, 453] width 35 height 35
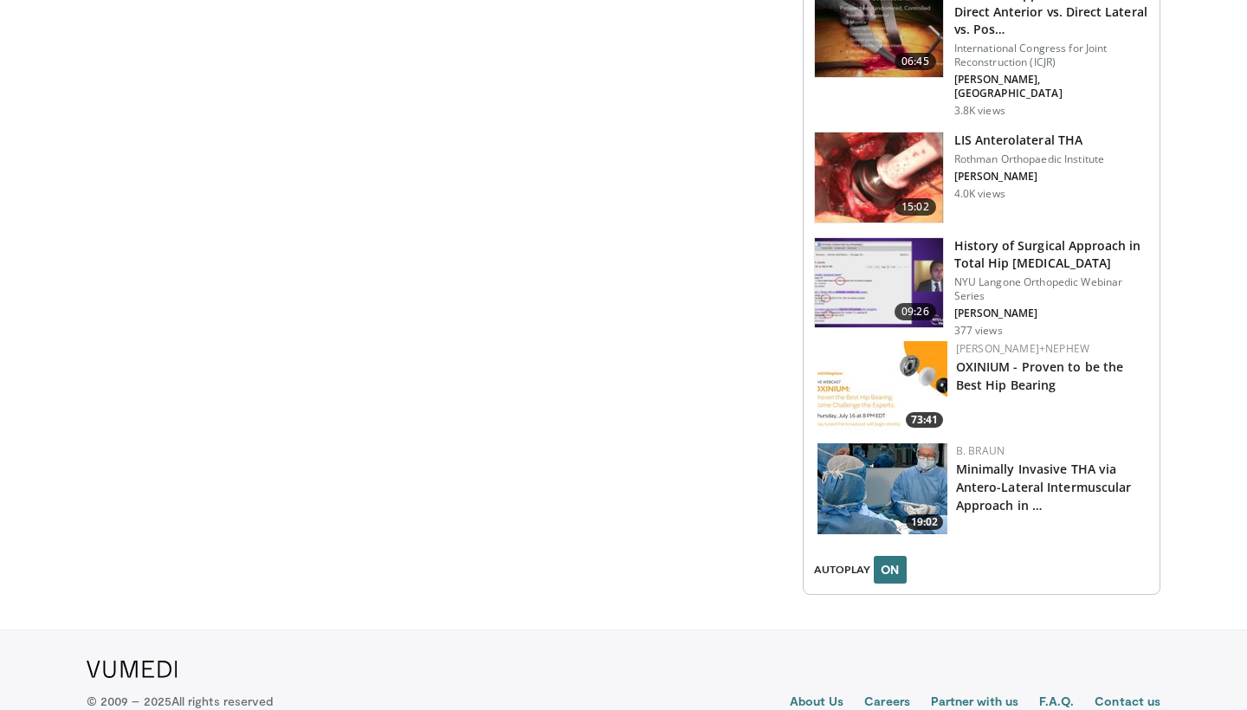
scroll to position [2104, 0]
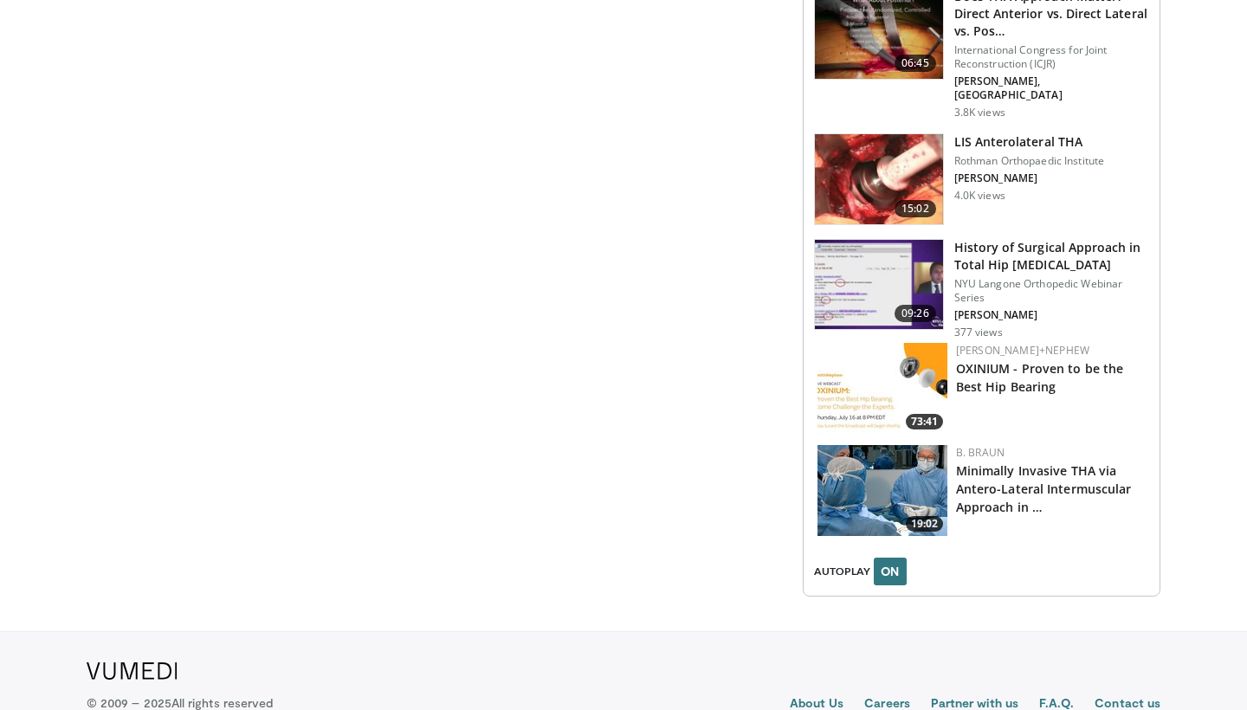
click at [890, 343] on img at bounding box center [883, 388] width 130 height 91
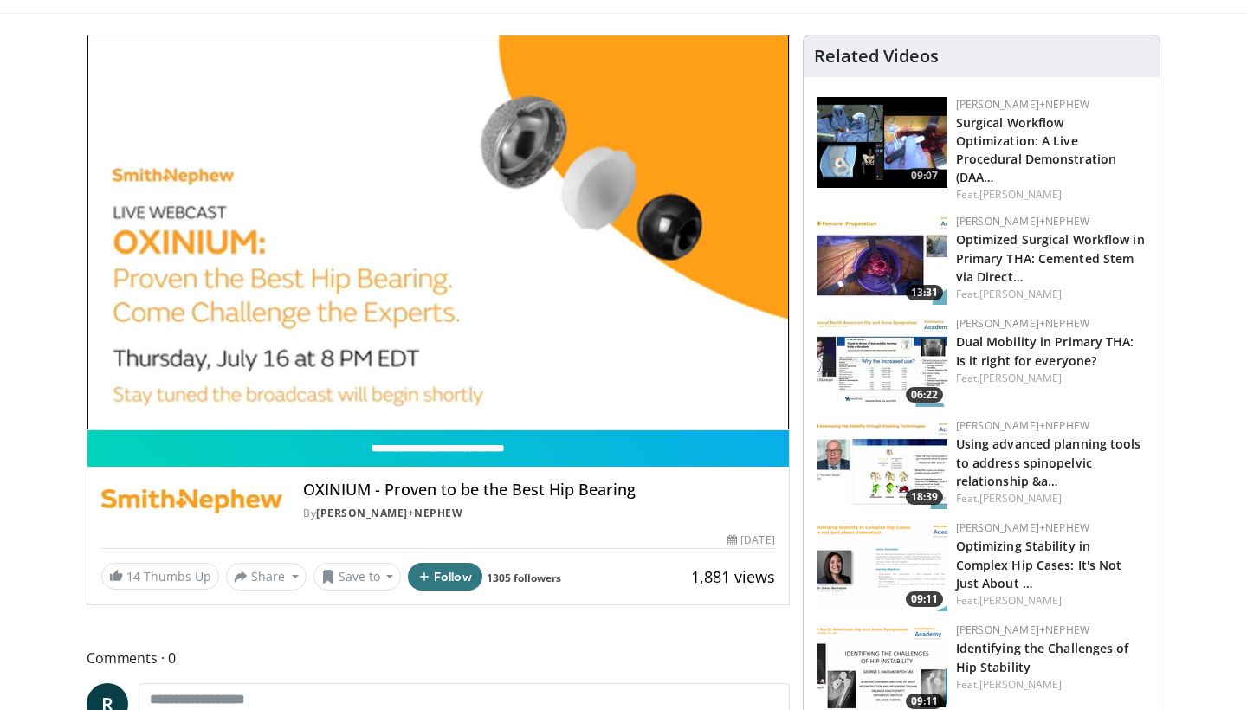
scroll to position [107, 0]
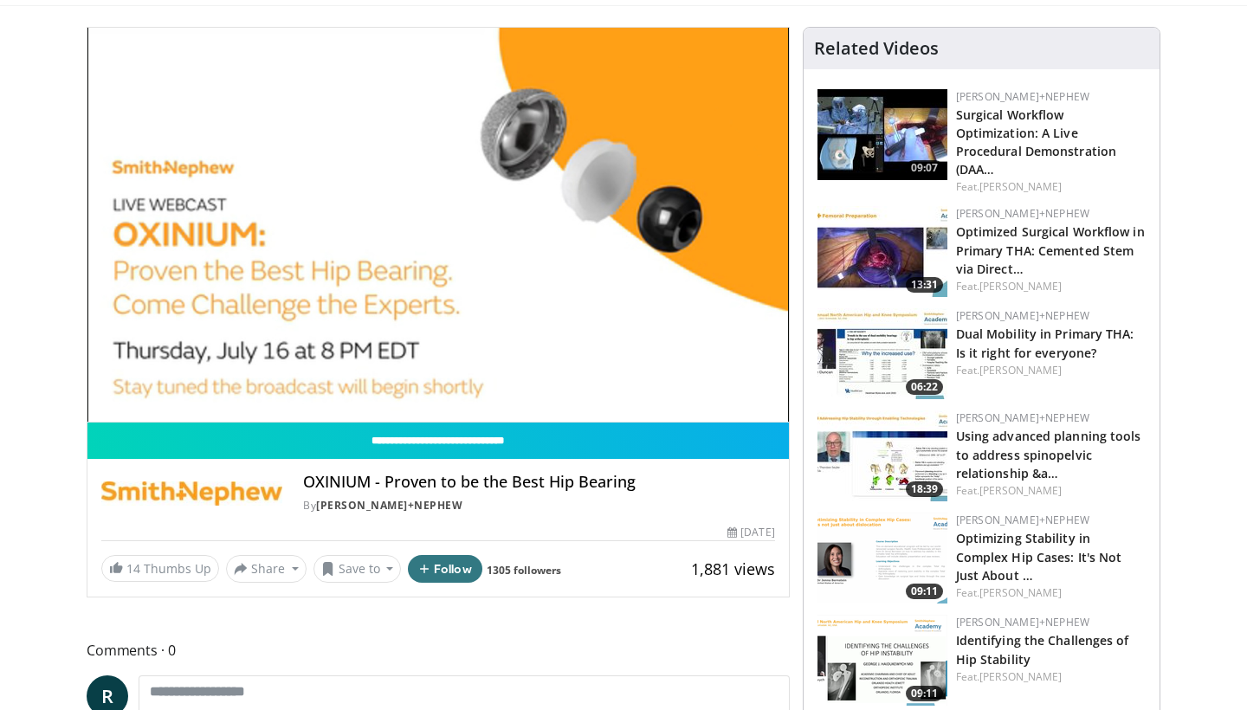
click at [438, 224] on span "Video Player" at bounding box center [438, 224] width 0 height 0
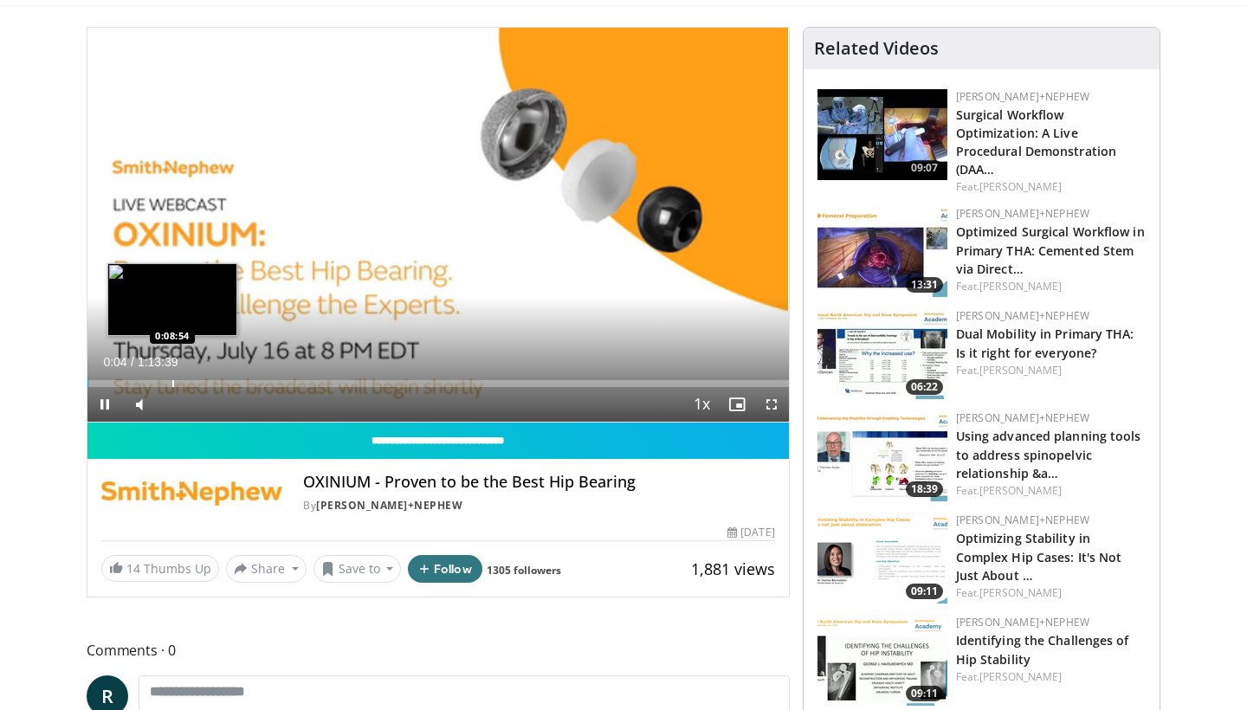
click at [172, 384] on div "Progress Bar" at bounding box center [173, 383] width 2 height 7
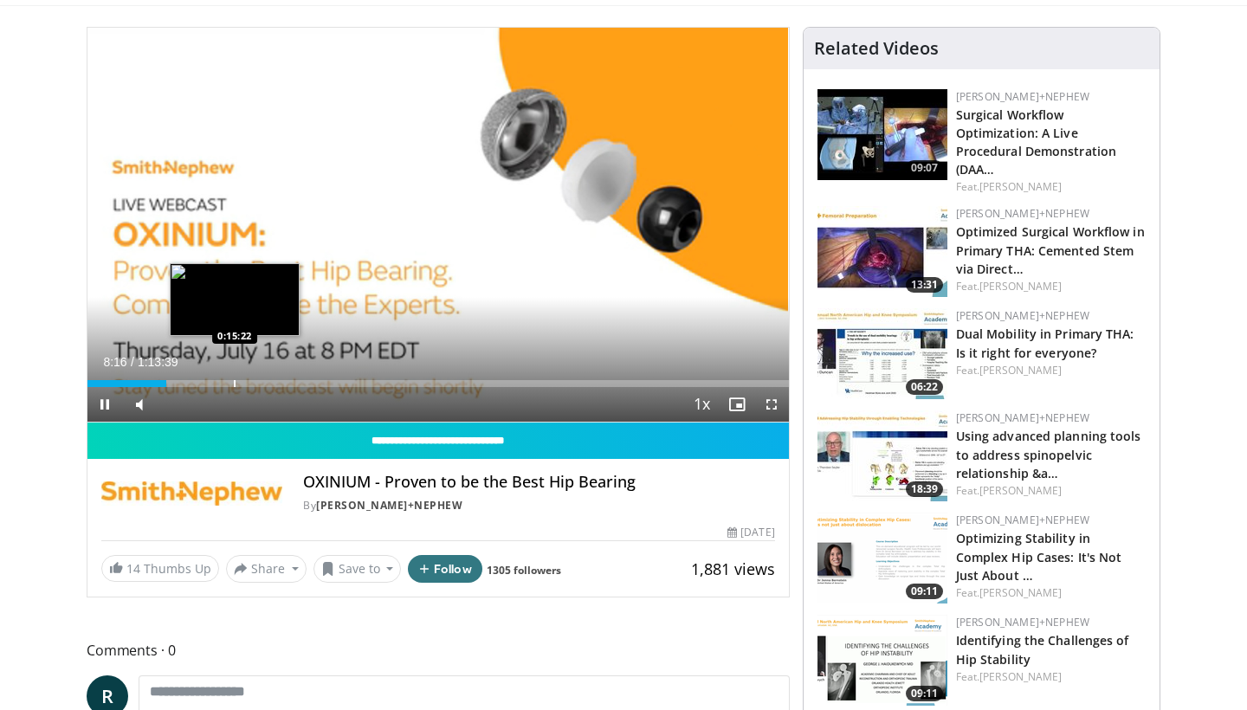
click at [235, 386] on div "Progress Bar" at bounding box center [235, 383] width 2 height 7
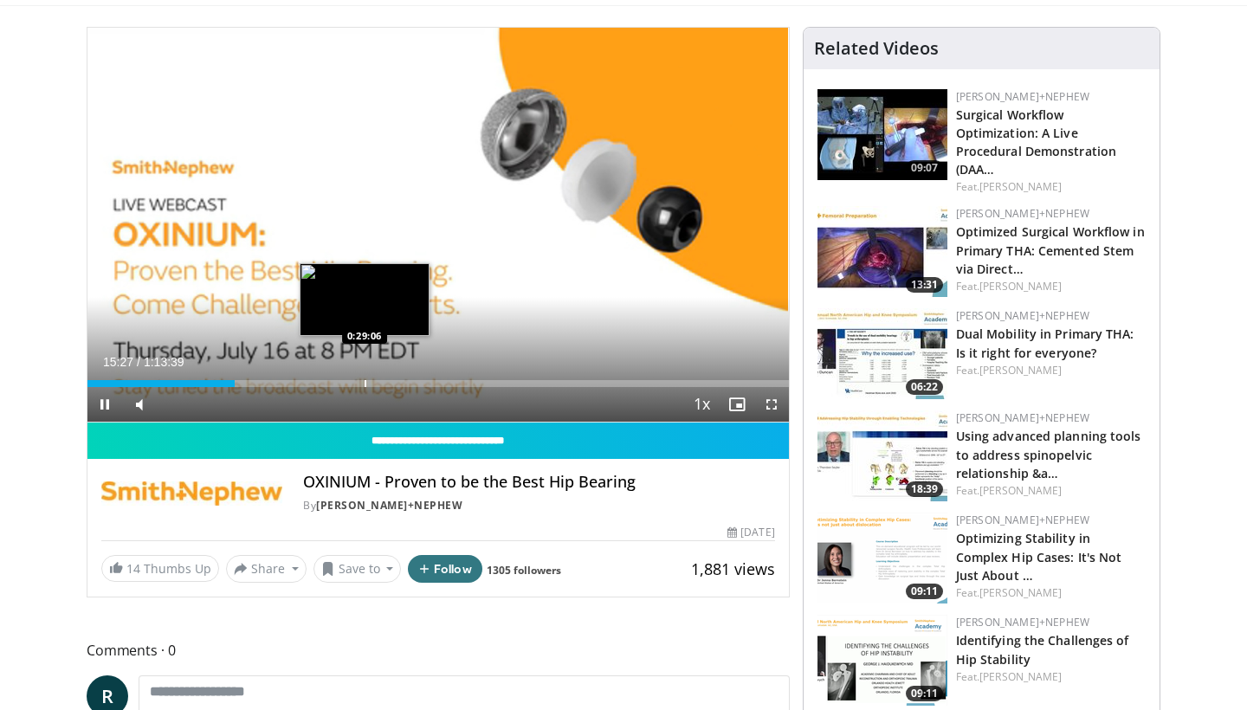
click at [366, 384] on div "Progress Bar" at bounding box center [366, 383] width 2 height 7
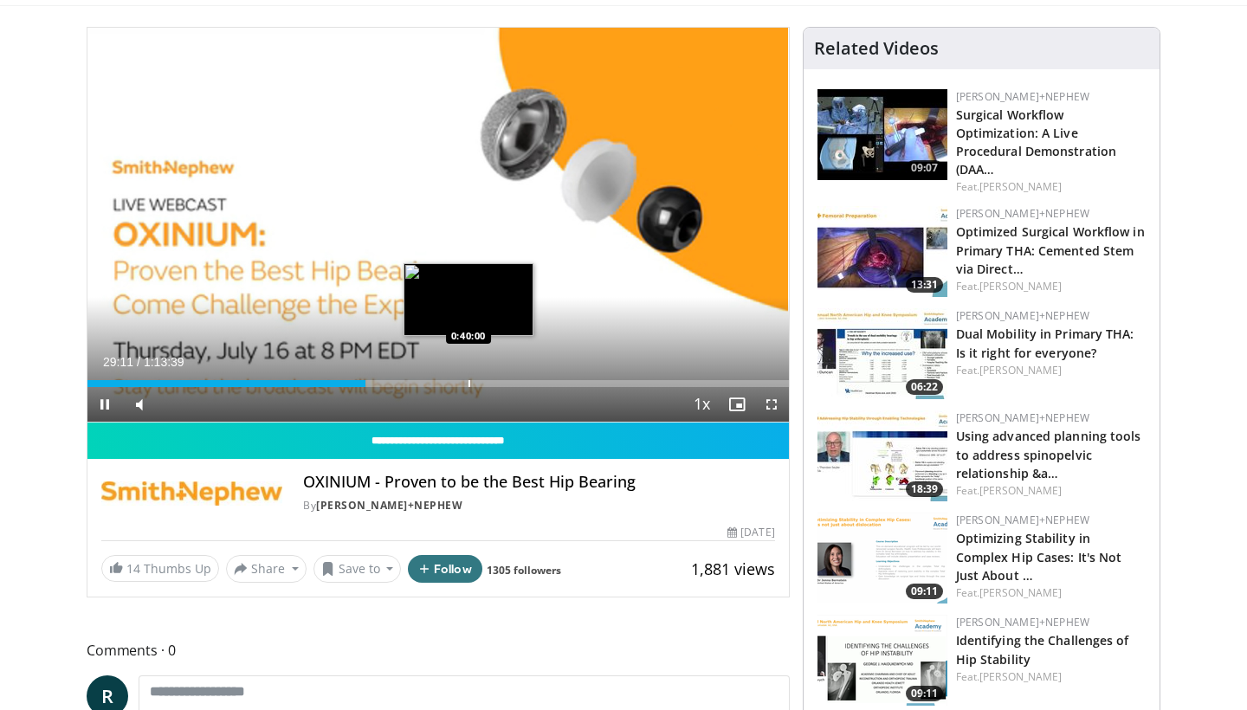
click at [469, 385] on div "Progress Bar" at bounding box center [470, 383] width 2 height 7
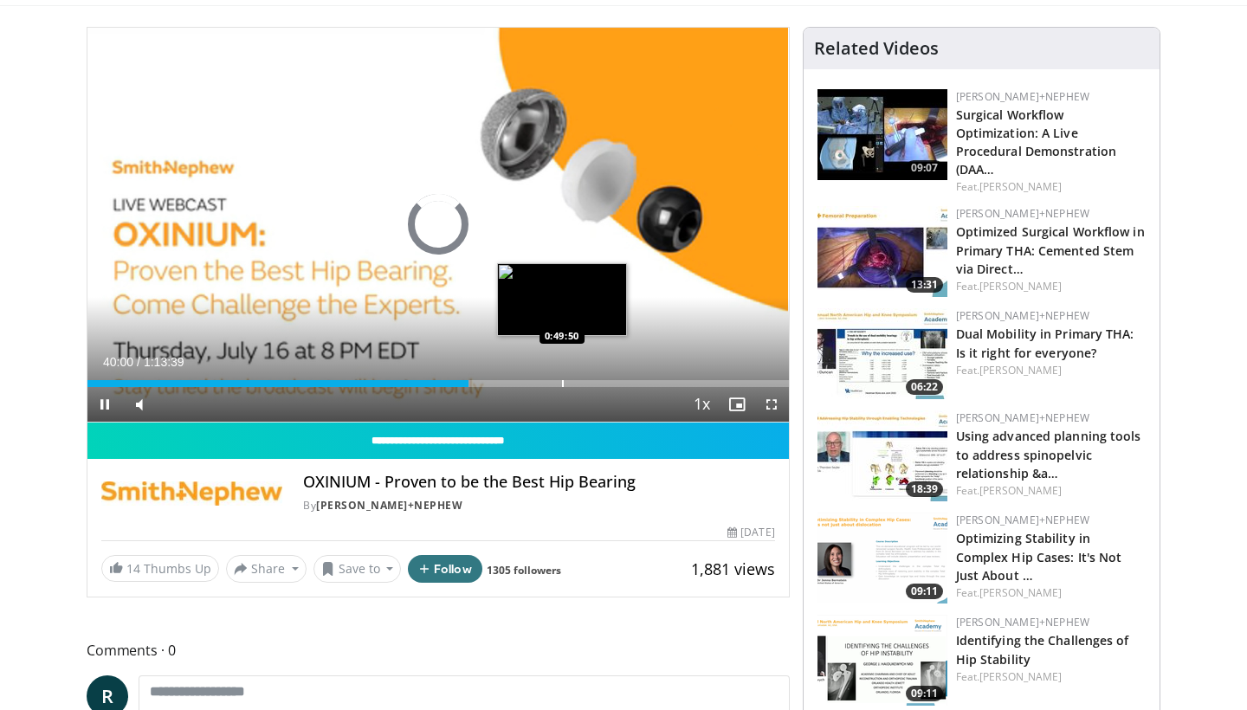
click at [562, 382] on div "Progress Bar" at bounding box center [563, 383] width 2 height 7
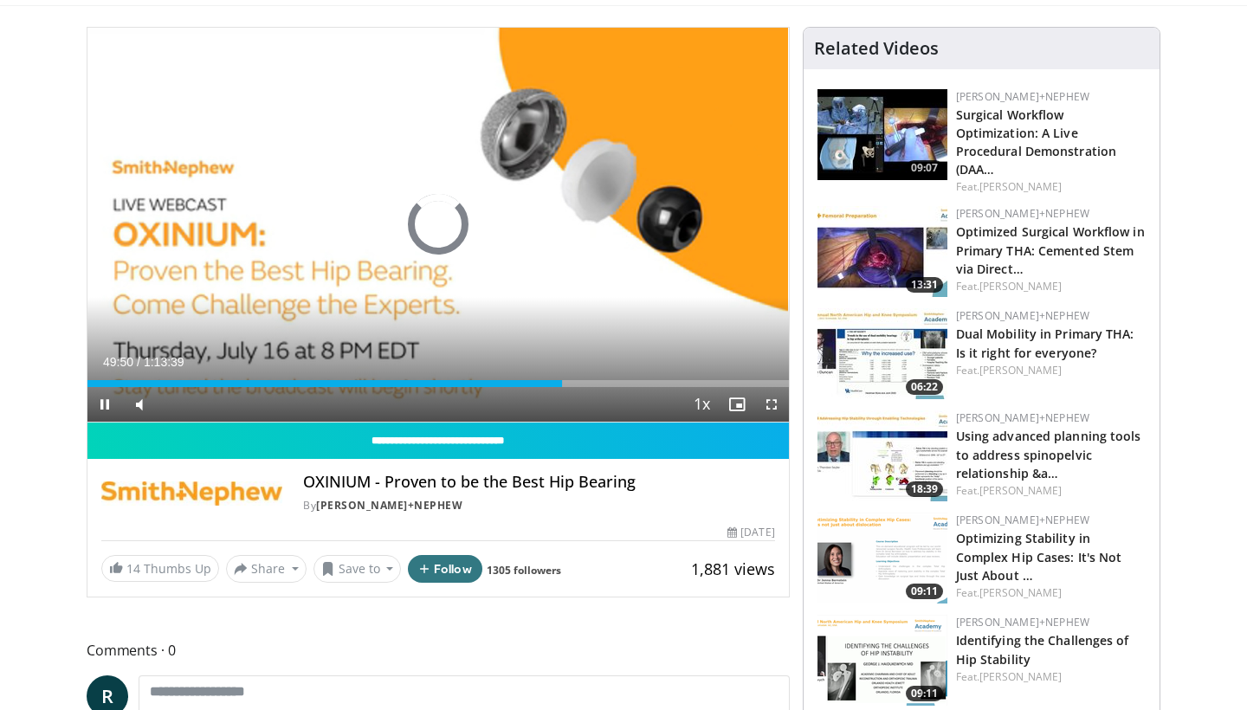
click at [106, 399] on span "Video Player" at bounding box center [104, 404] width 35 height 35
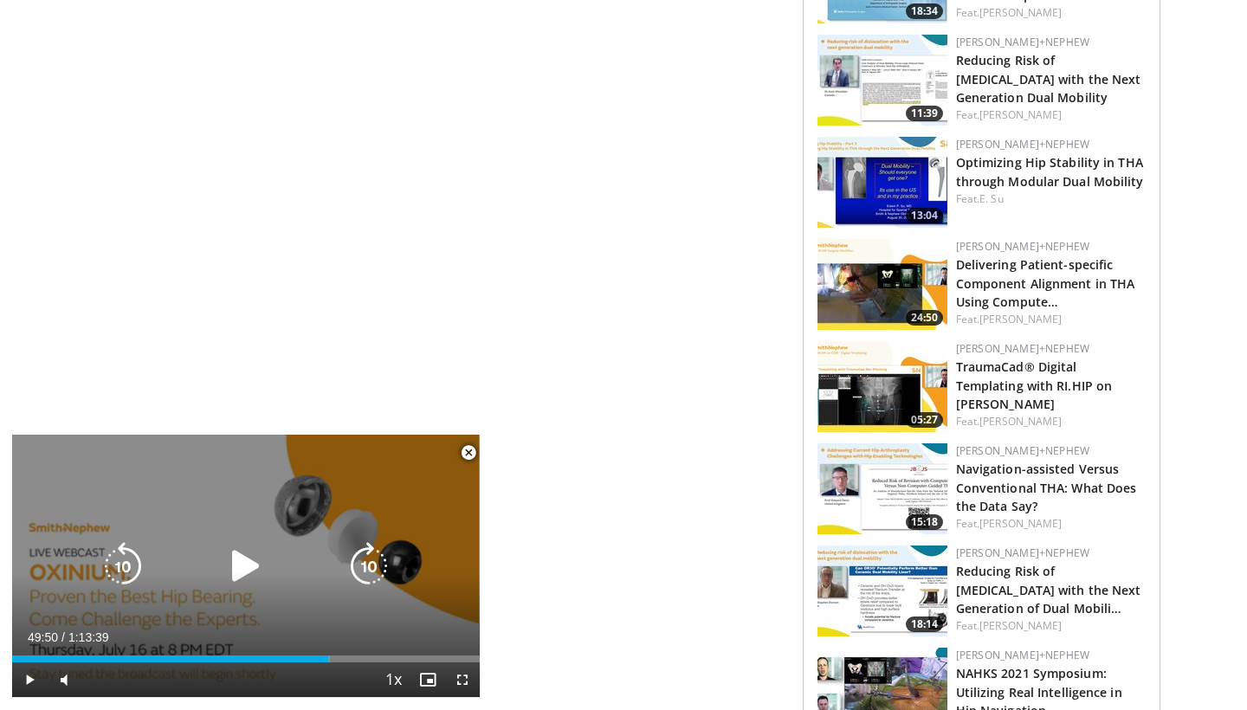
scroll to position [1279, 0]
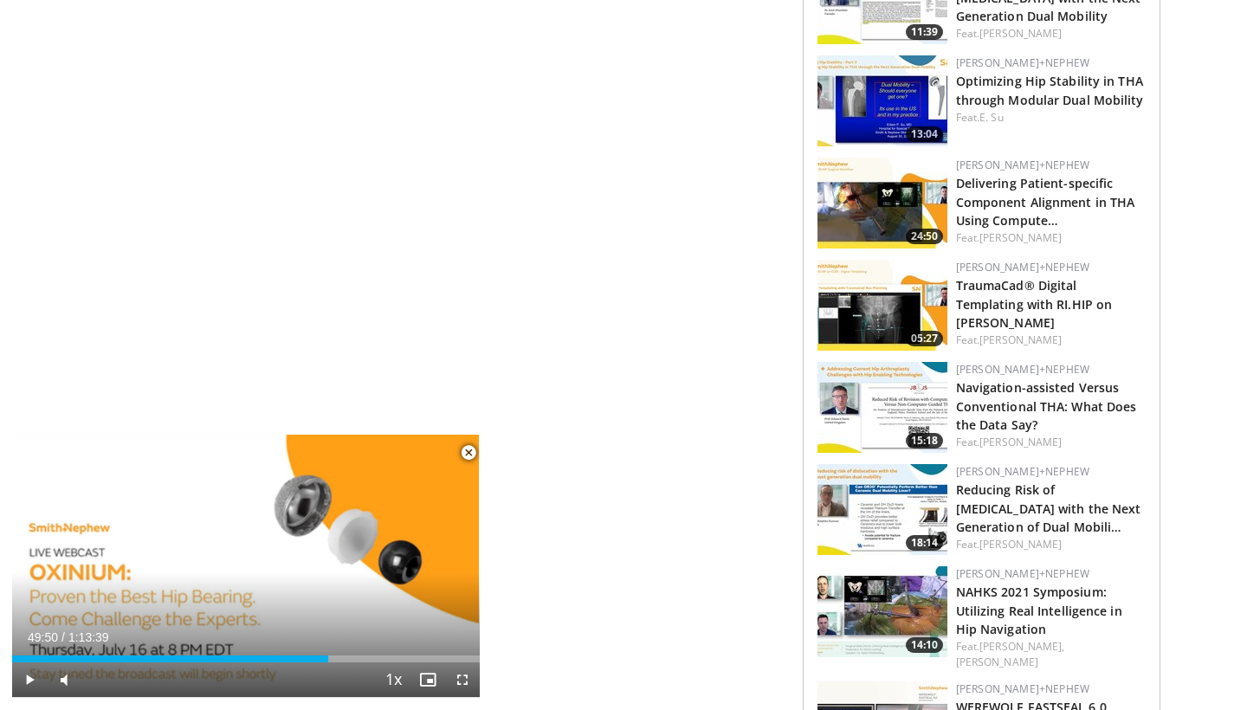
click at [464, 456] on span "Video Player" at bounding box center [468, 453] width 35 height 35
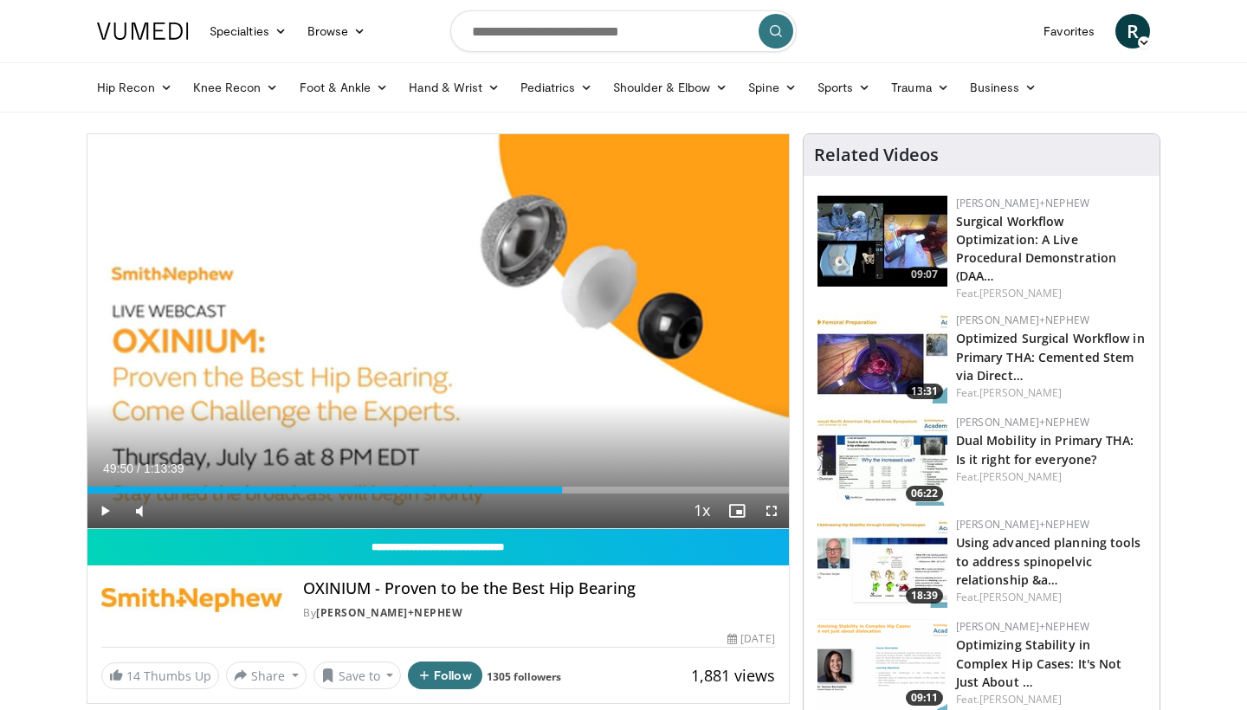
scroll to position [0, 0]
